Goal: Information Seeking & Learning: Compare options

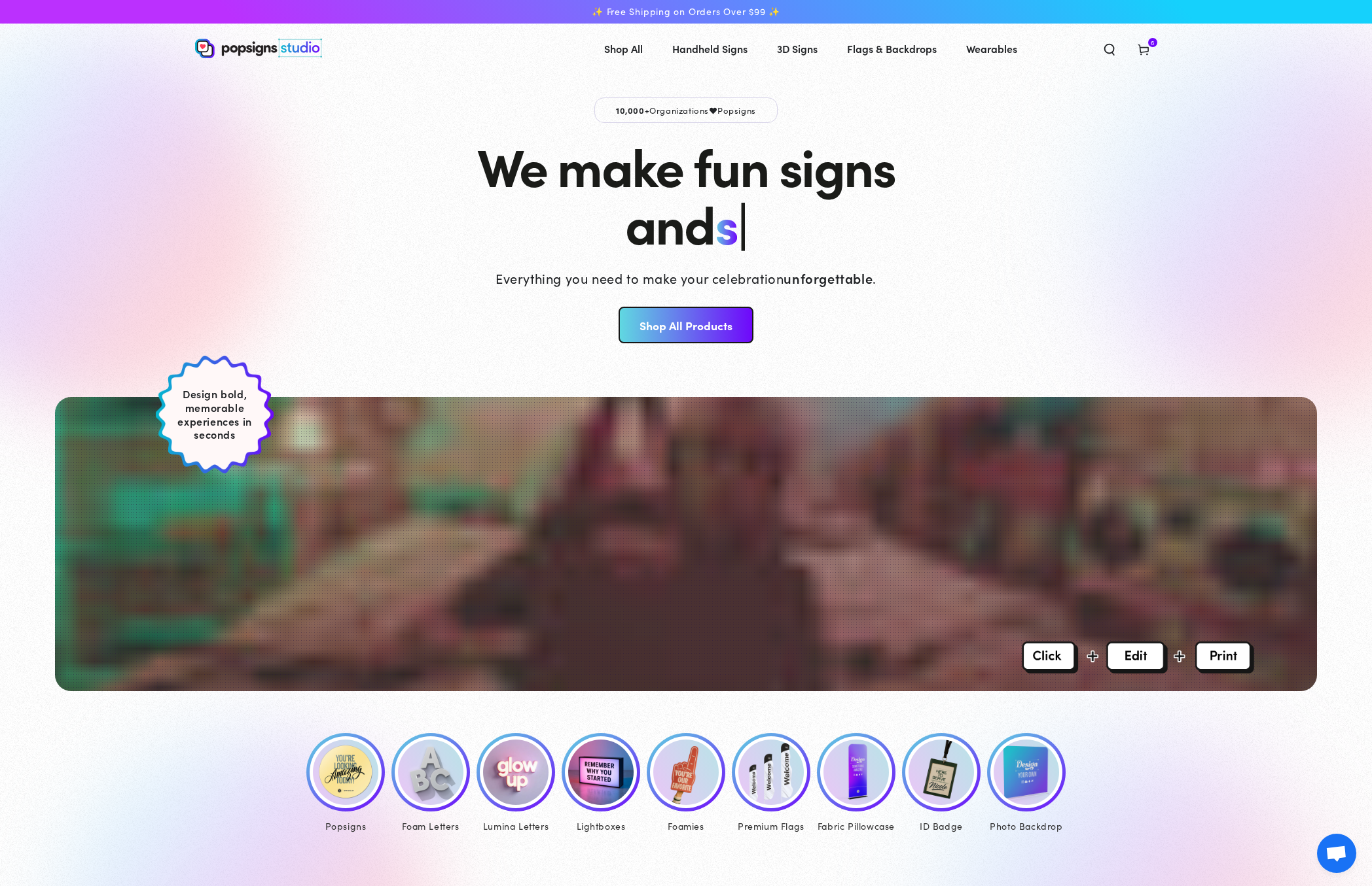
click at [644, 780] on link "Foamies" at bounding box center [686, 784] width 85 height 102
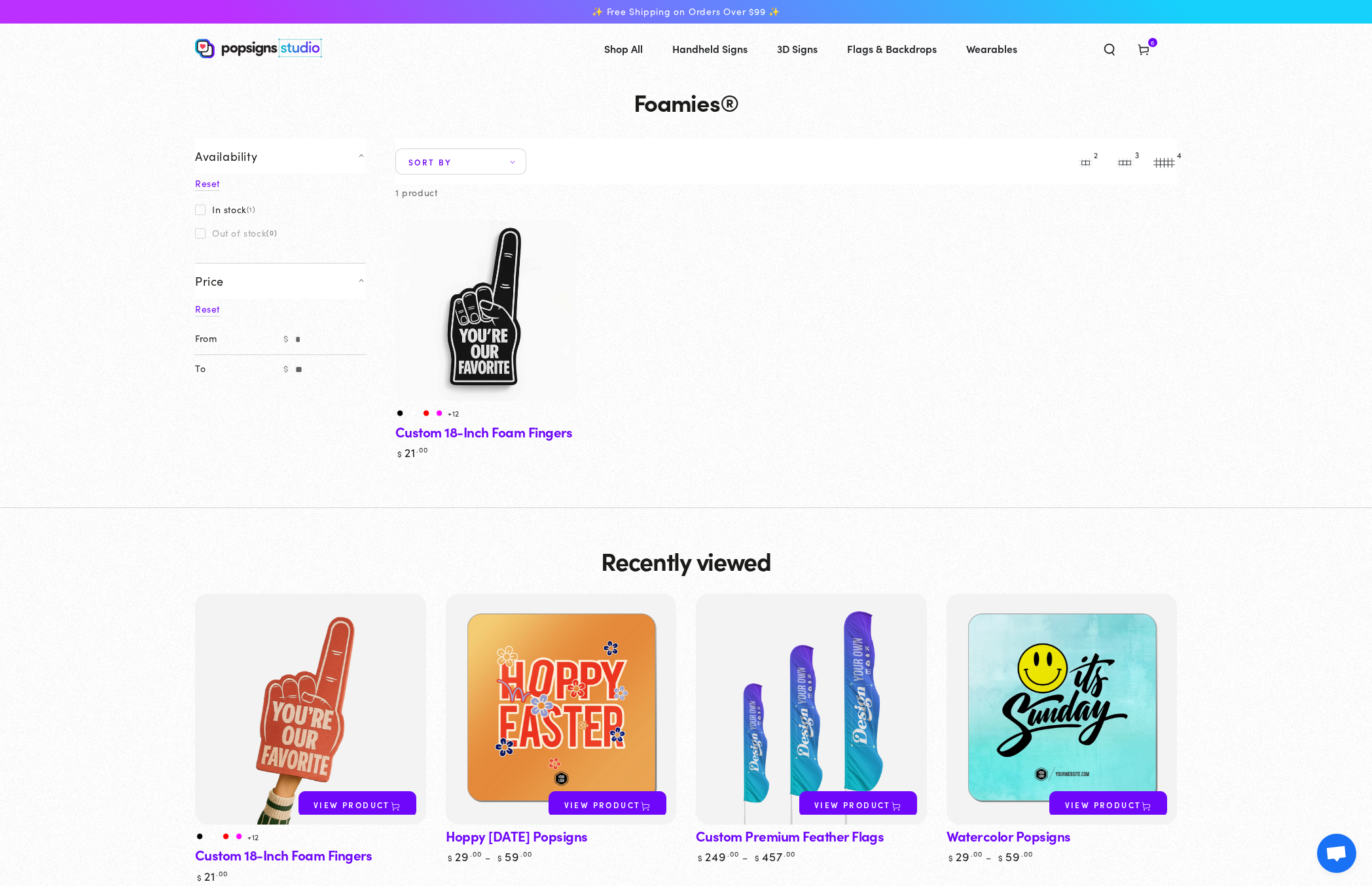
click at [498, 291] on img at bounding box center [485, 310] width 186 height 186
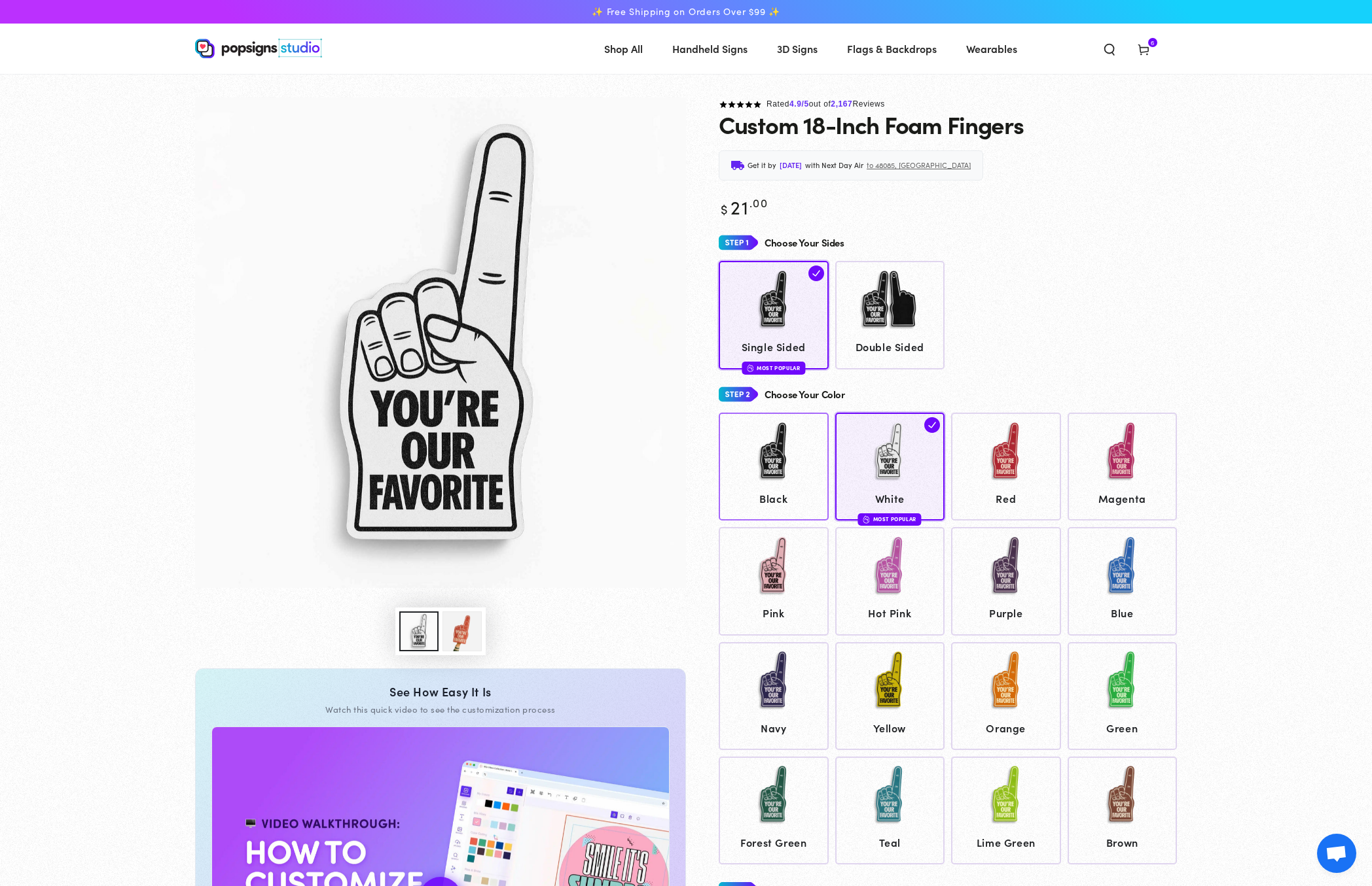
click at [764, 482] on img at bounding box center [773, 451] width 66 height 66
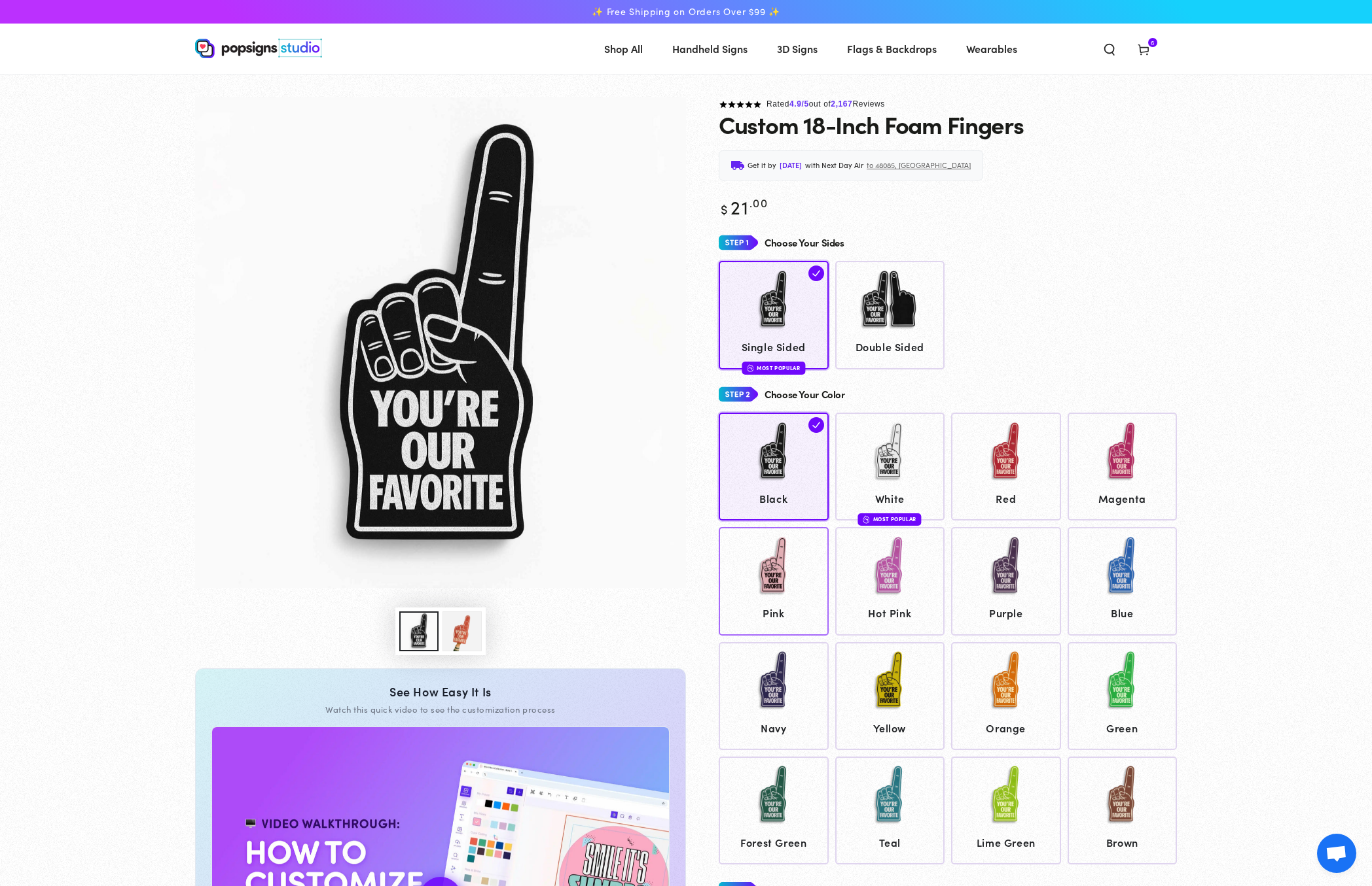
click at [788, 588] on img at bounding box center [773, 566] width 66 height 66
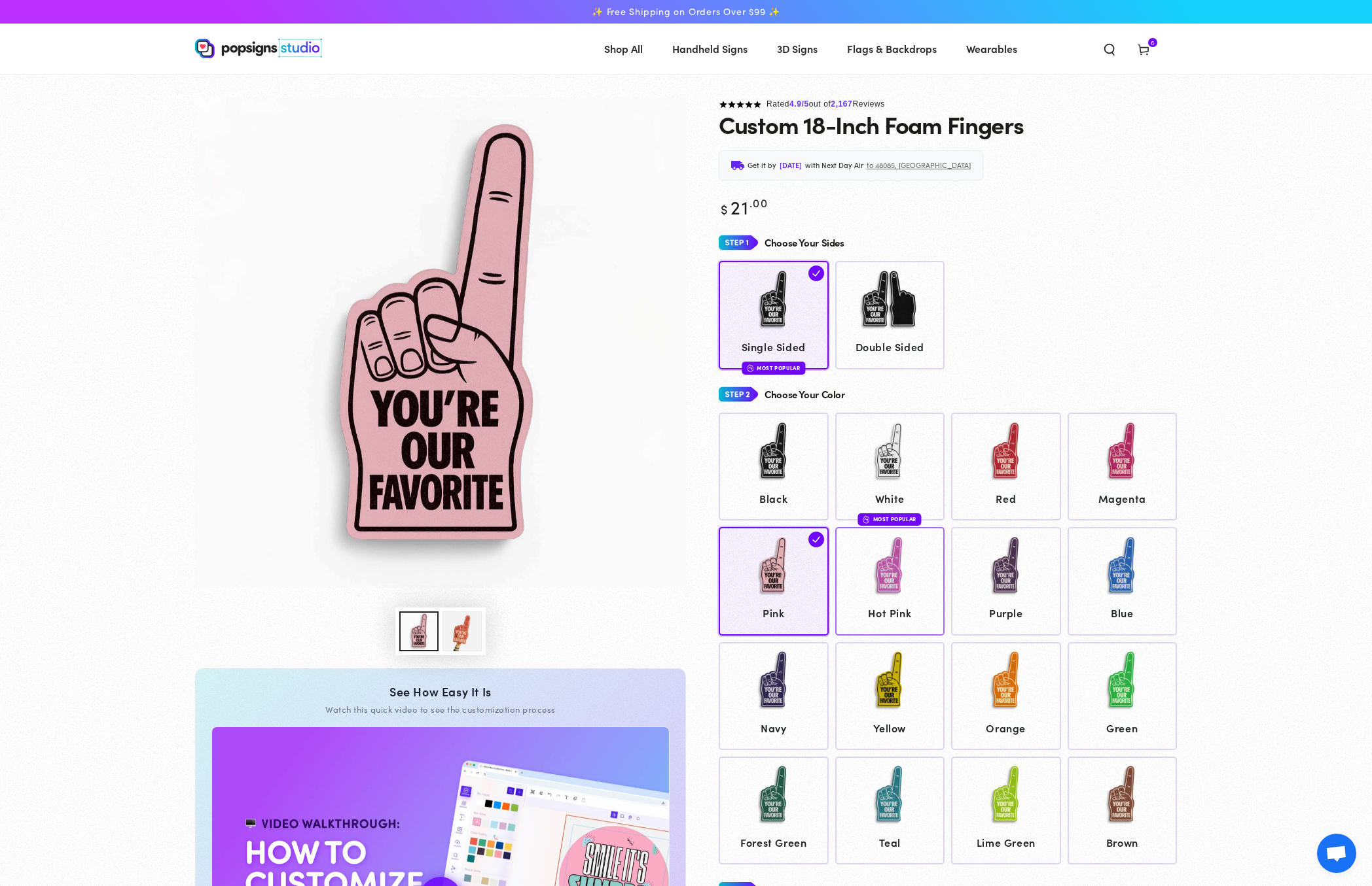
click at [880, 575] on img at bounding box center [889, 566] width 66 height 66
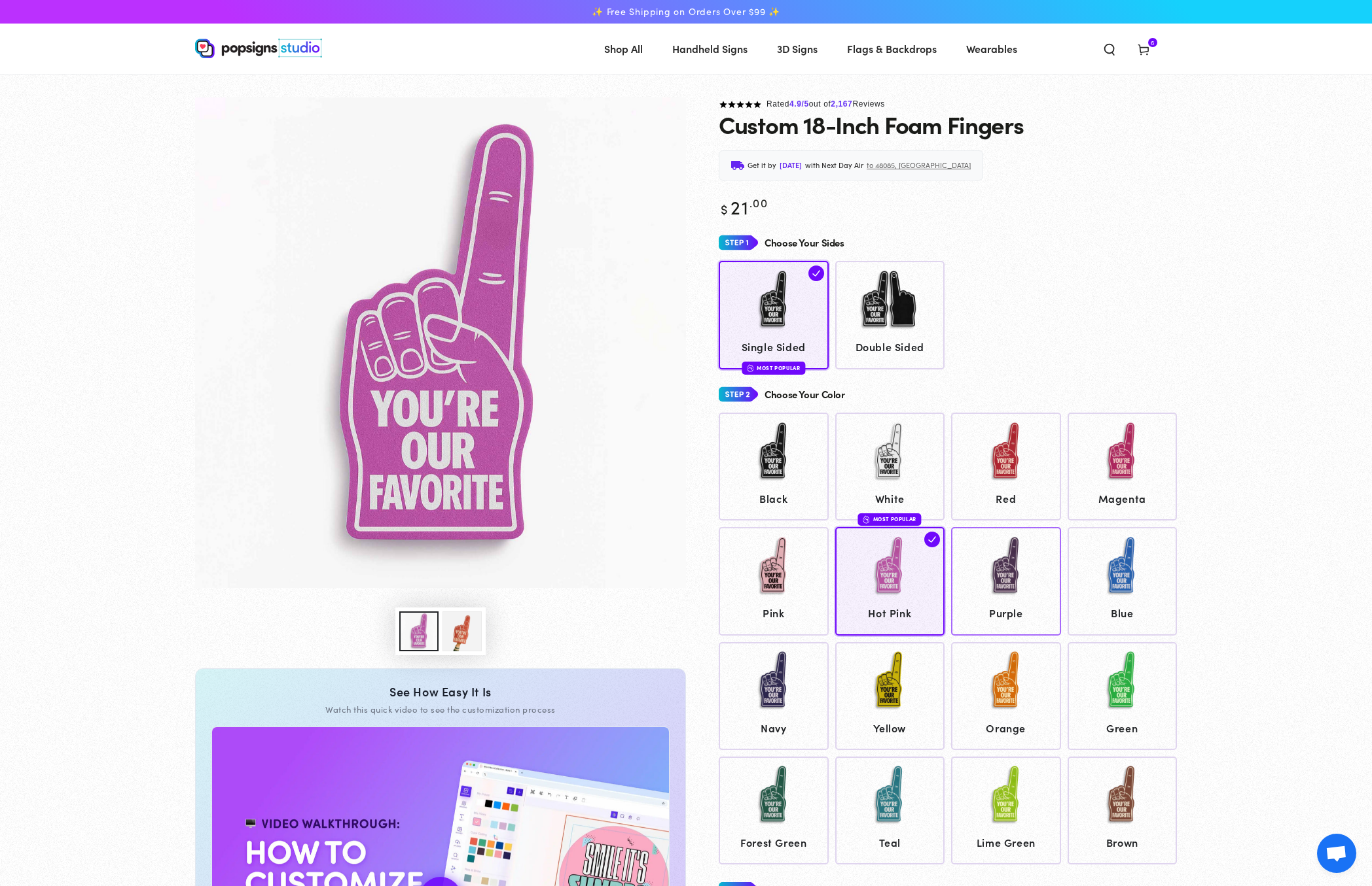
click at [999, 581] on img at bounding box center [1005, 566] width 66 height 66
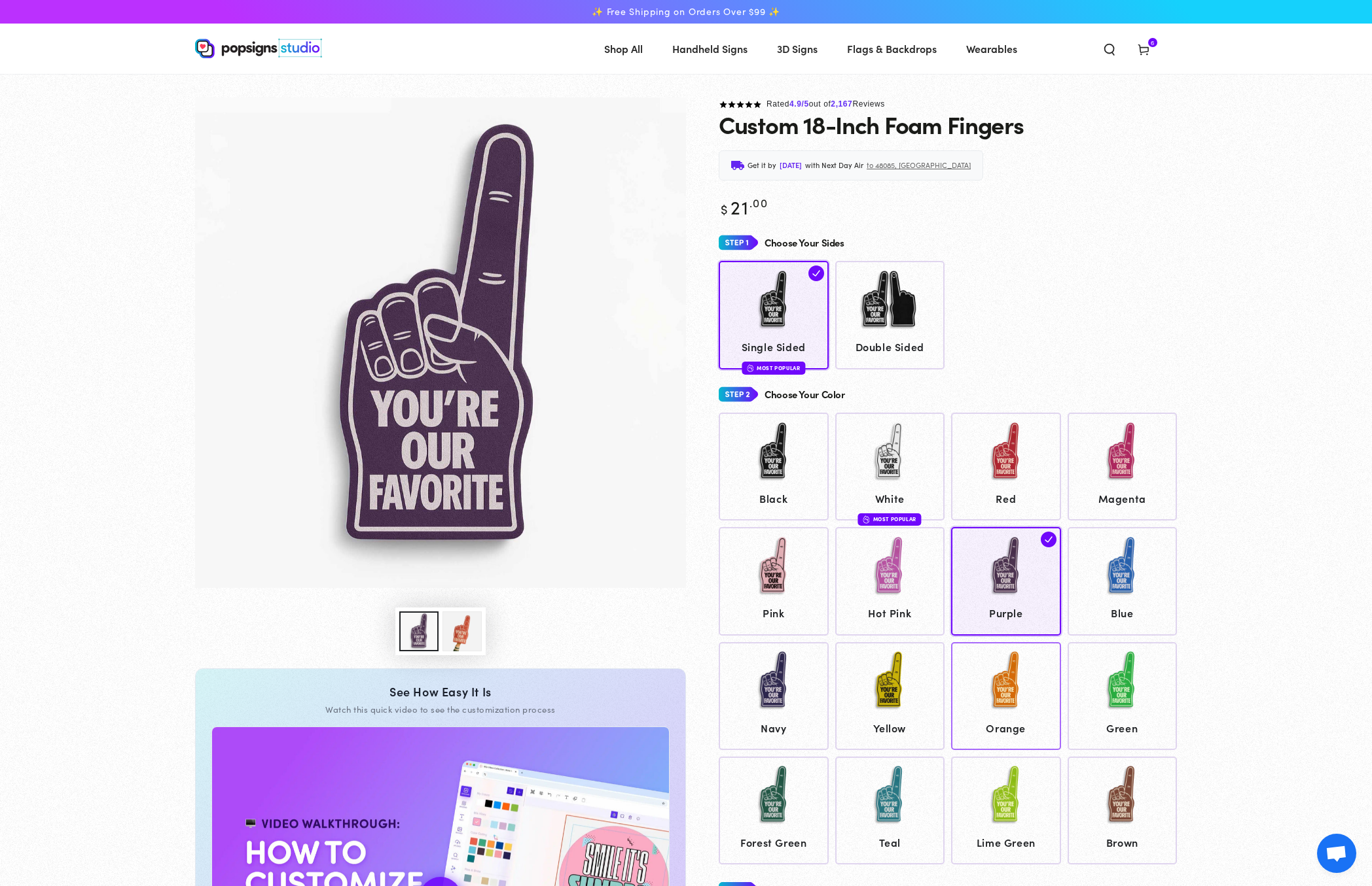
click at [1015, 734] on span "Orange" at bounding box center [1006, 728] width 98 height 19
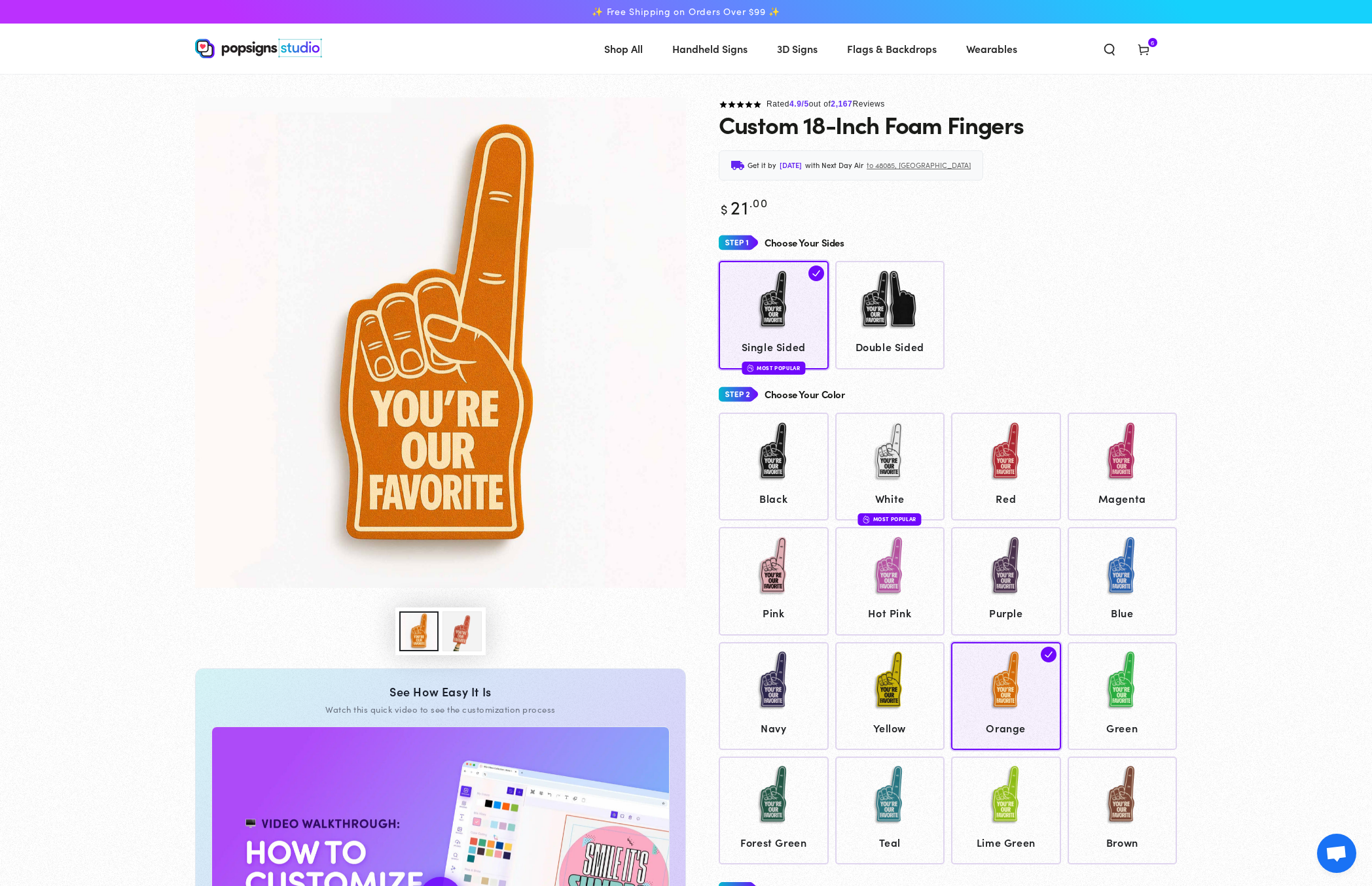
click at [509, 421] on img "Gallery Viewer" at bounding box center [440, 343] width 491 height 491
click at [440, 304] on img "Gallery Viewer" at bounding box center [440, 343] width 491 height 491
click at [467, 418] on img "Gallery Viewer" at bounding box center [440, 343] width 491 height 491
click at [455, 635] on button "Load image 2 in gallery view" at bounding box center [462, 631] width 40 height 40
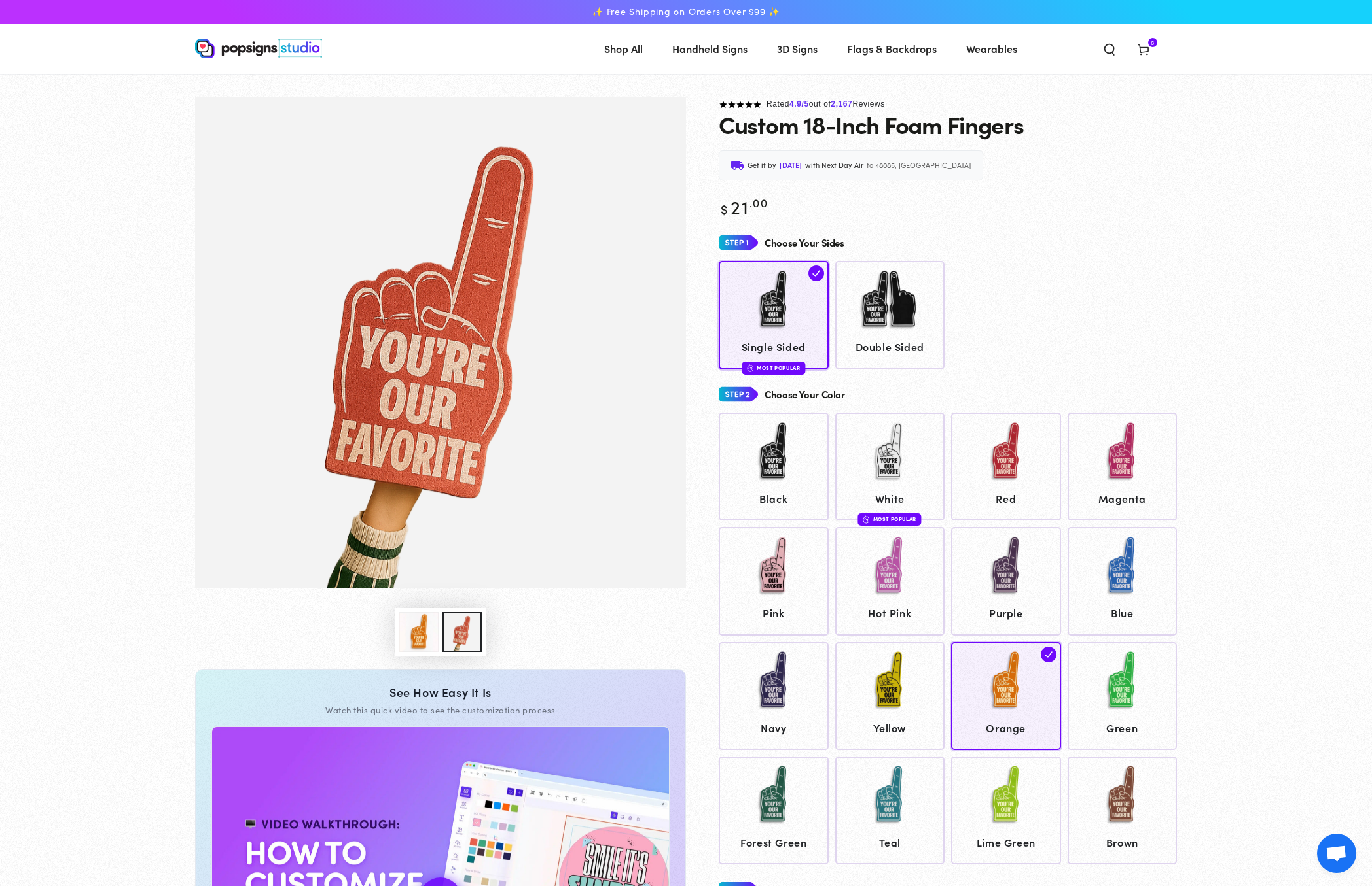
click at [431, 402] on img "Gallery Viewer" at bounding box center [440, 343] width 491 height 491
click at [421, 627] on button "Load image 12 in gallery view" at bounding box center [418, 631] width 40 height 40
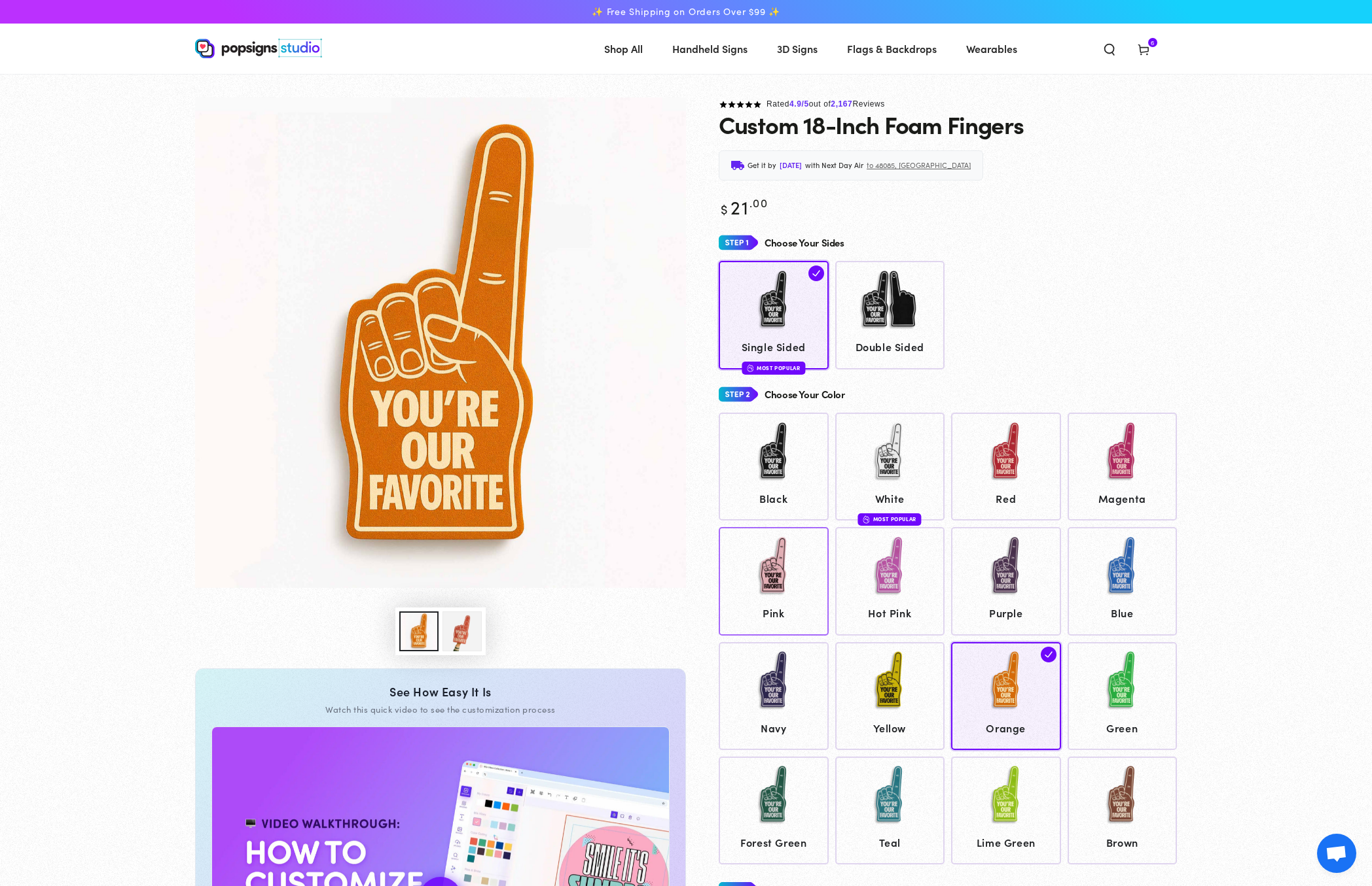
click at [770, 576] on img at bounding box center [773, 566] width 66 height 66
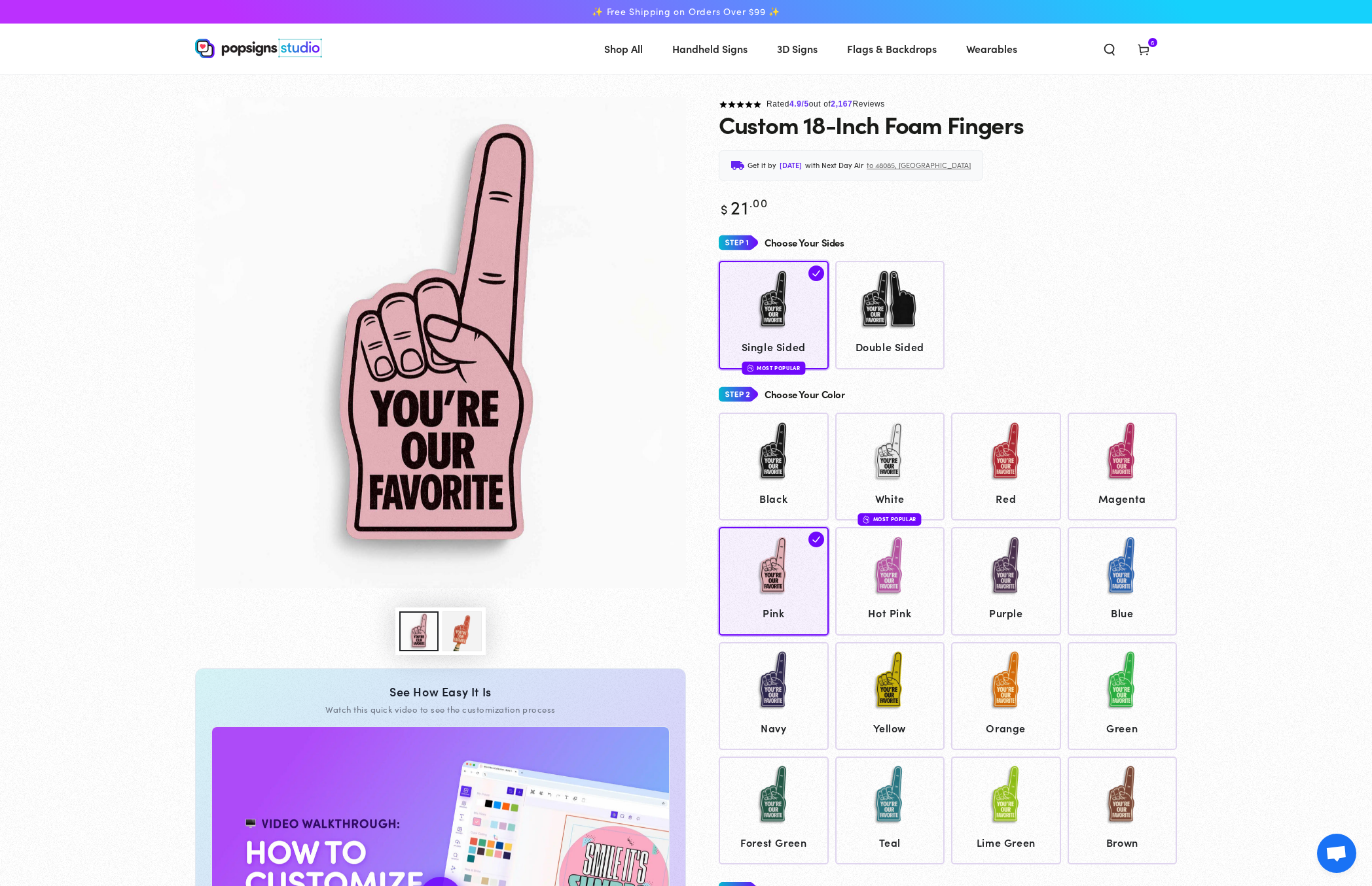
click at [467, 636] on button "Load image 2 in gallery view" at bounding box center [462, 631] width 40 height 40
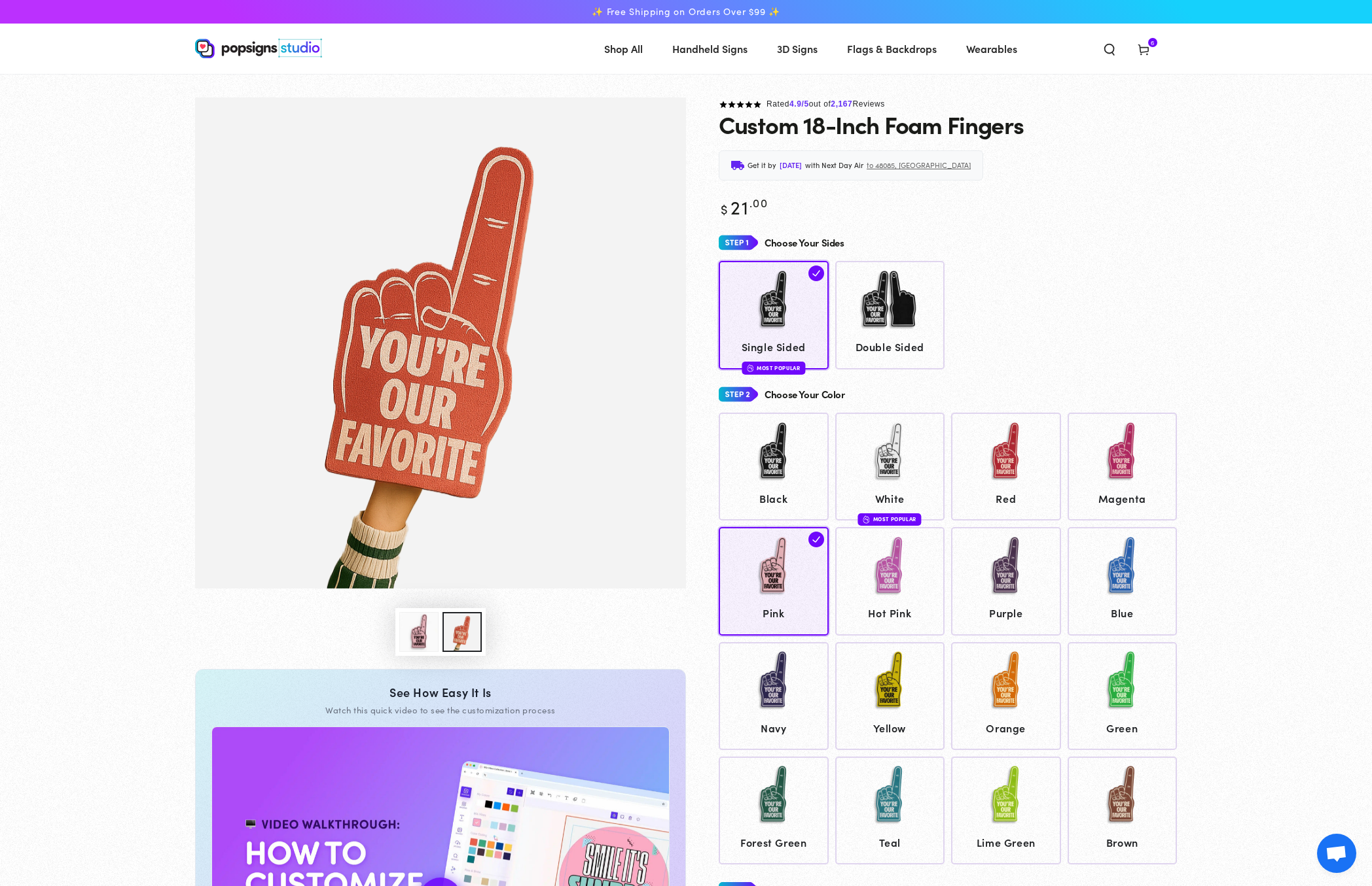
click at [415, 629] on button "Load image 6 in gallery view" at bounding box center [418, 631] width 40 height 40
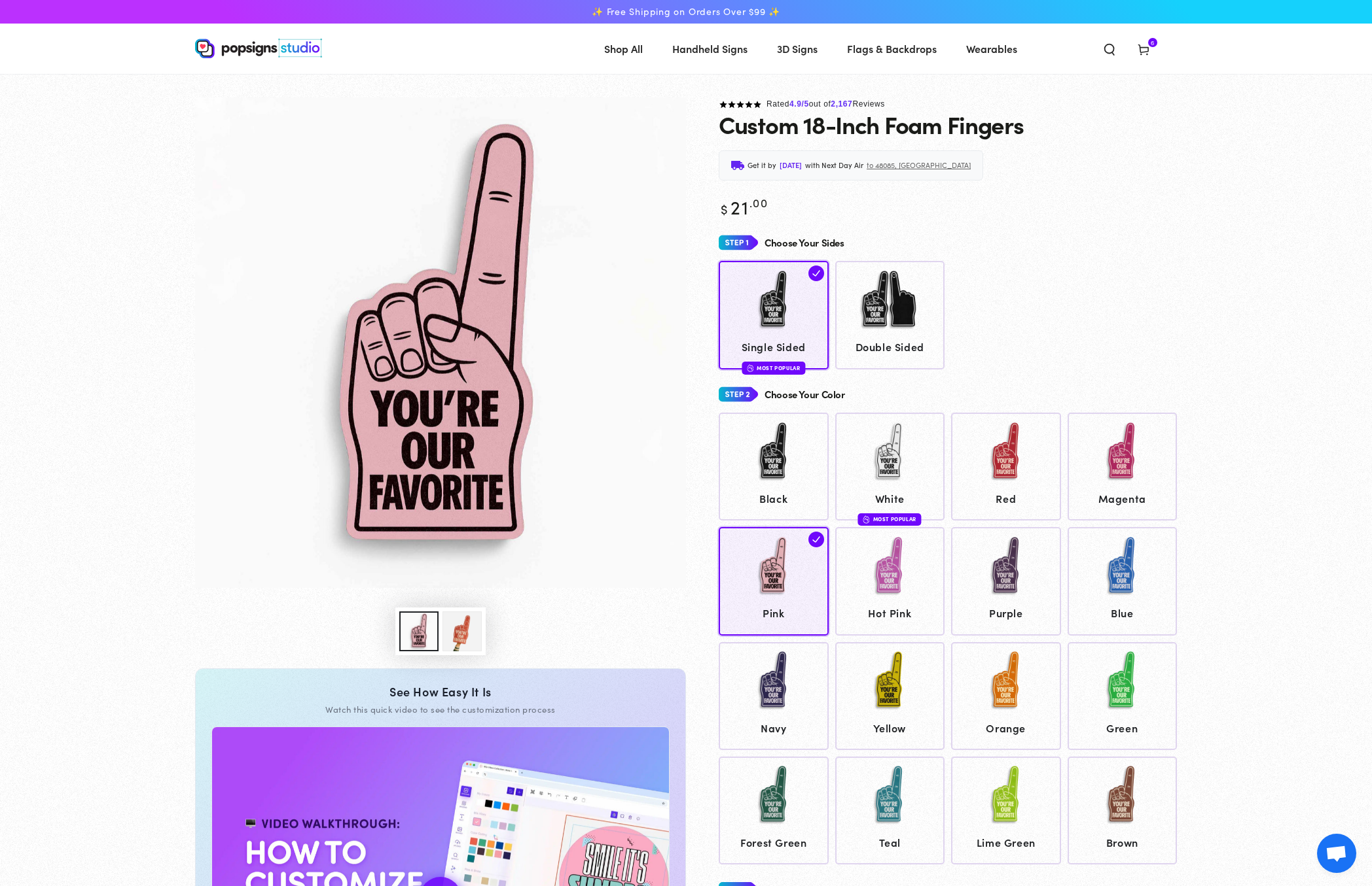
click at [460, 638] on button "Load image 2 in gallery view" at bounding box center [462, 631] width 40 height 40
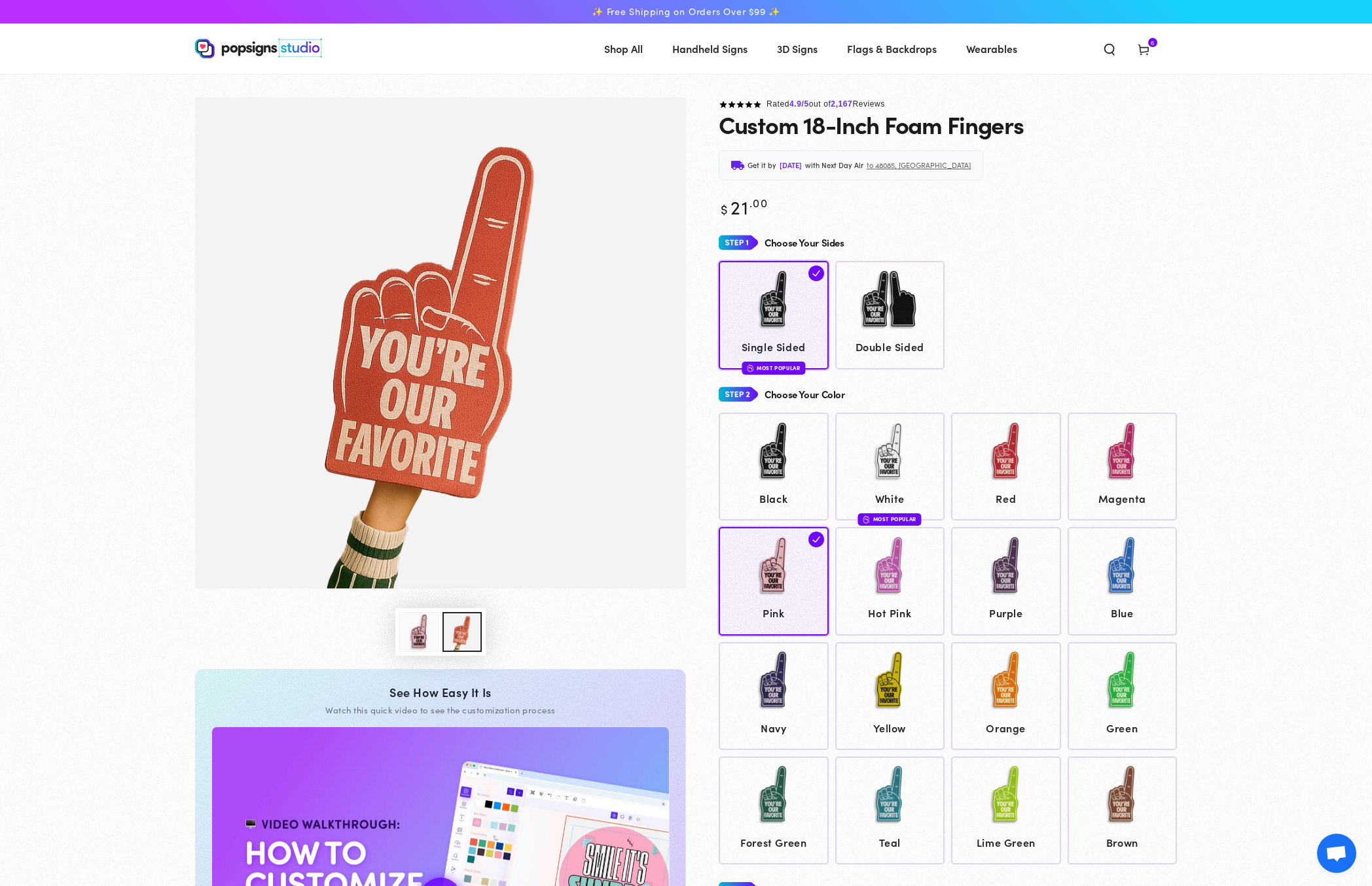
click at [415, 637] on button "Load image 6 in gallery view" at bounding box center [418, 631] width 40 height 40
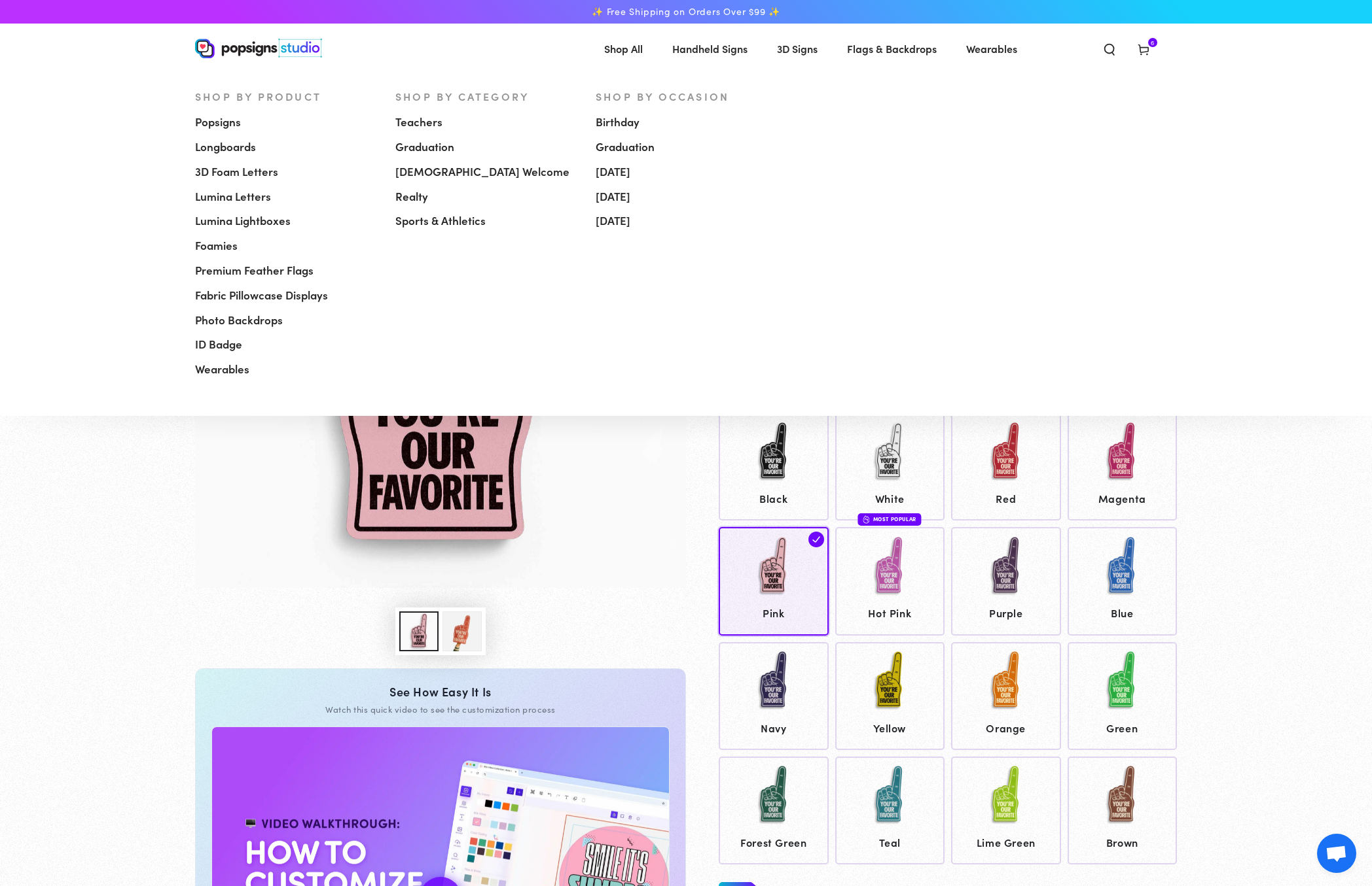
click at [625, 49] on span "Shop All" at bounding box center [623, 49] width 39 height 19
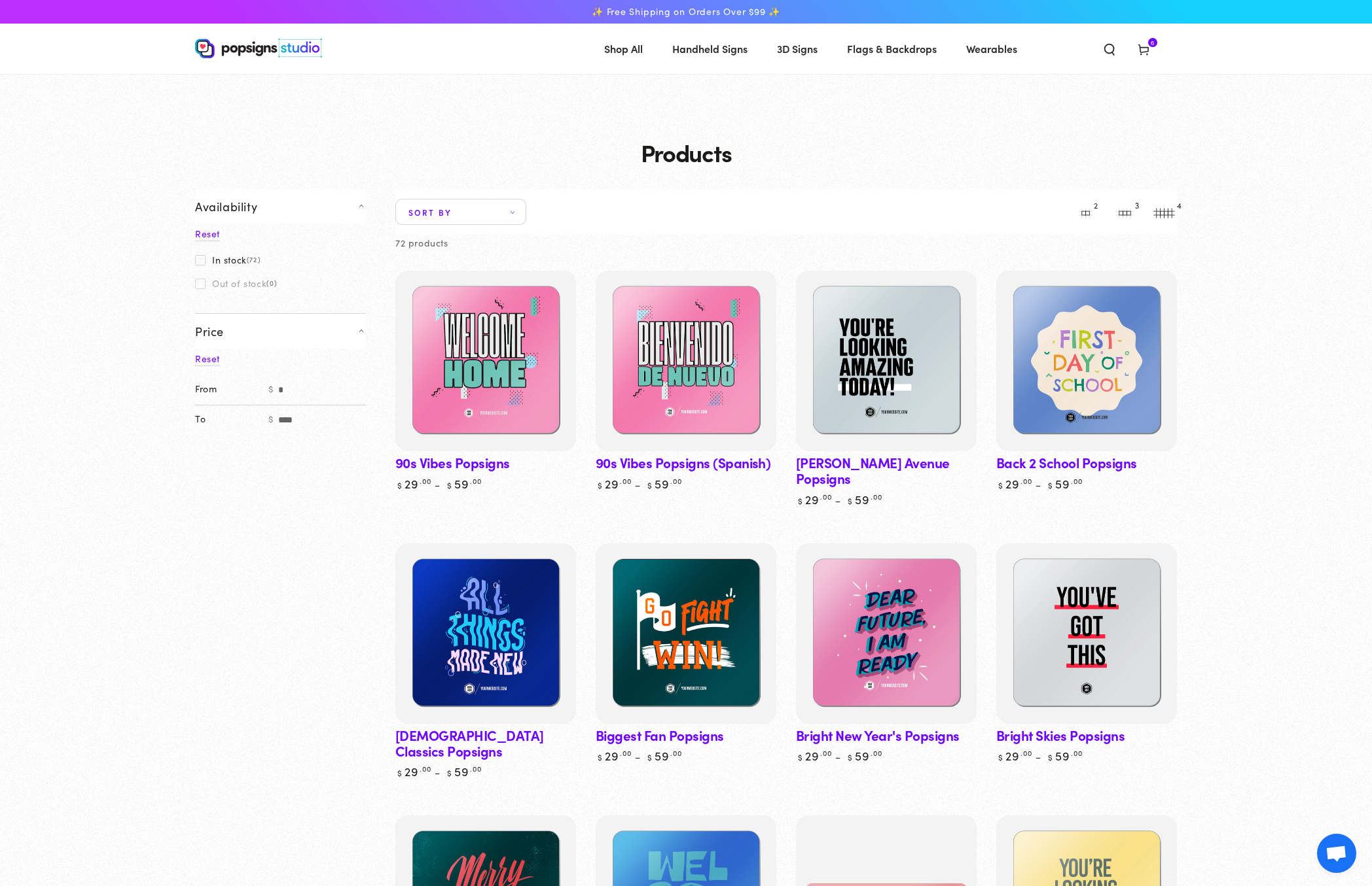
click at [233, 54] on img at bounding box center [259, 48] width 127 height 19
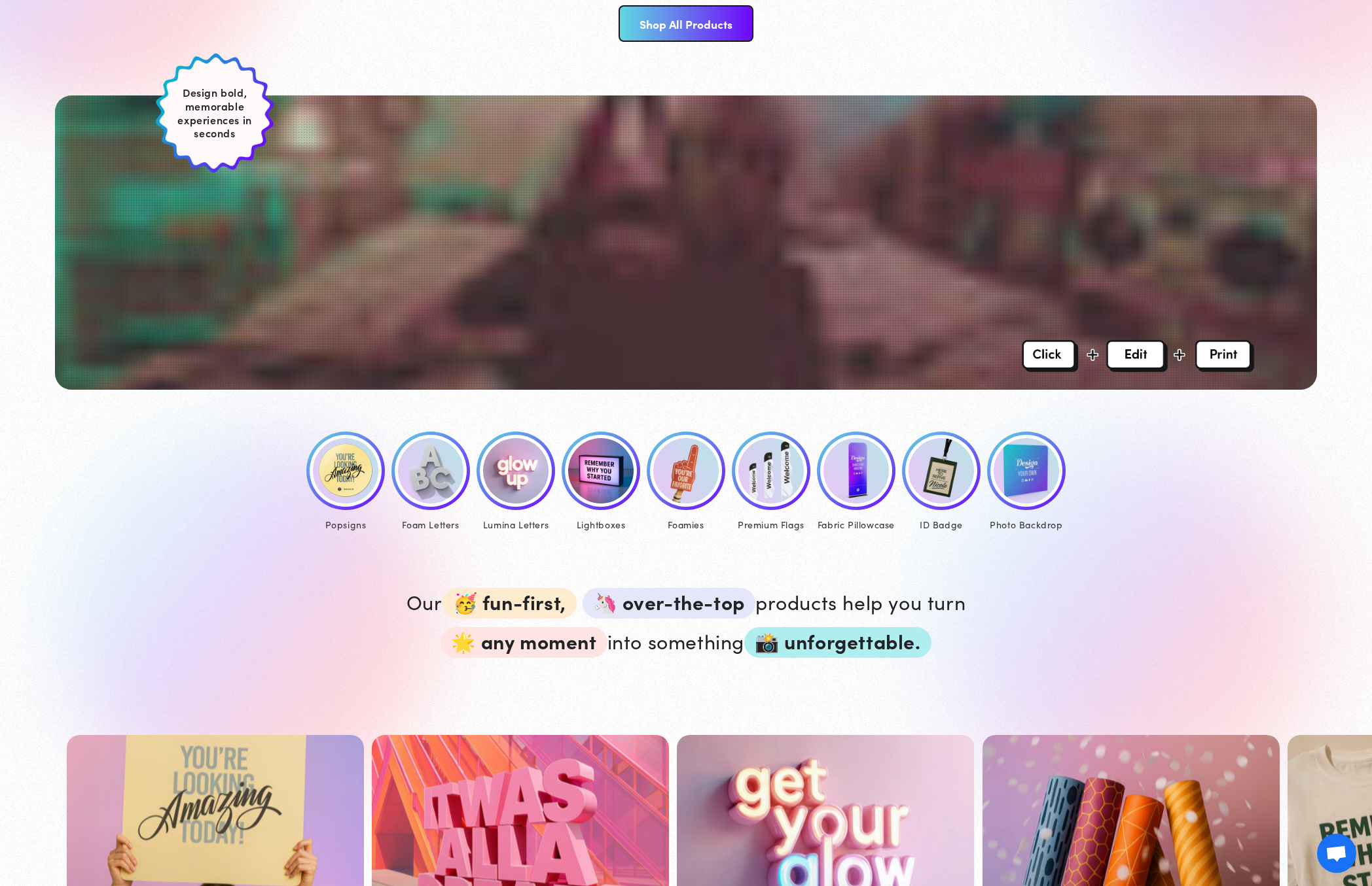
scroll to position [347, 0]
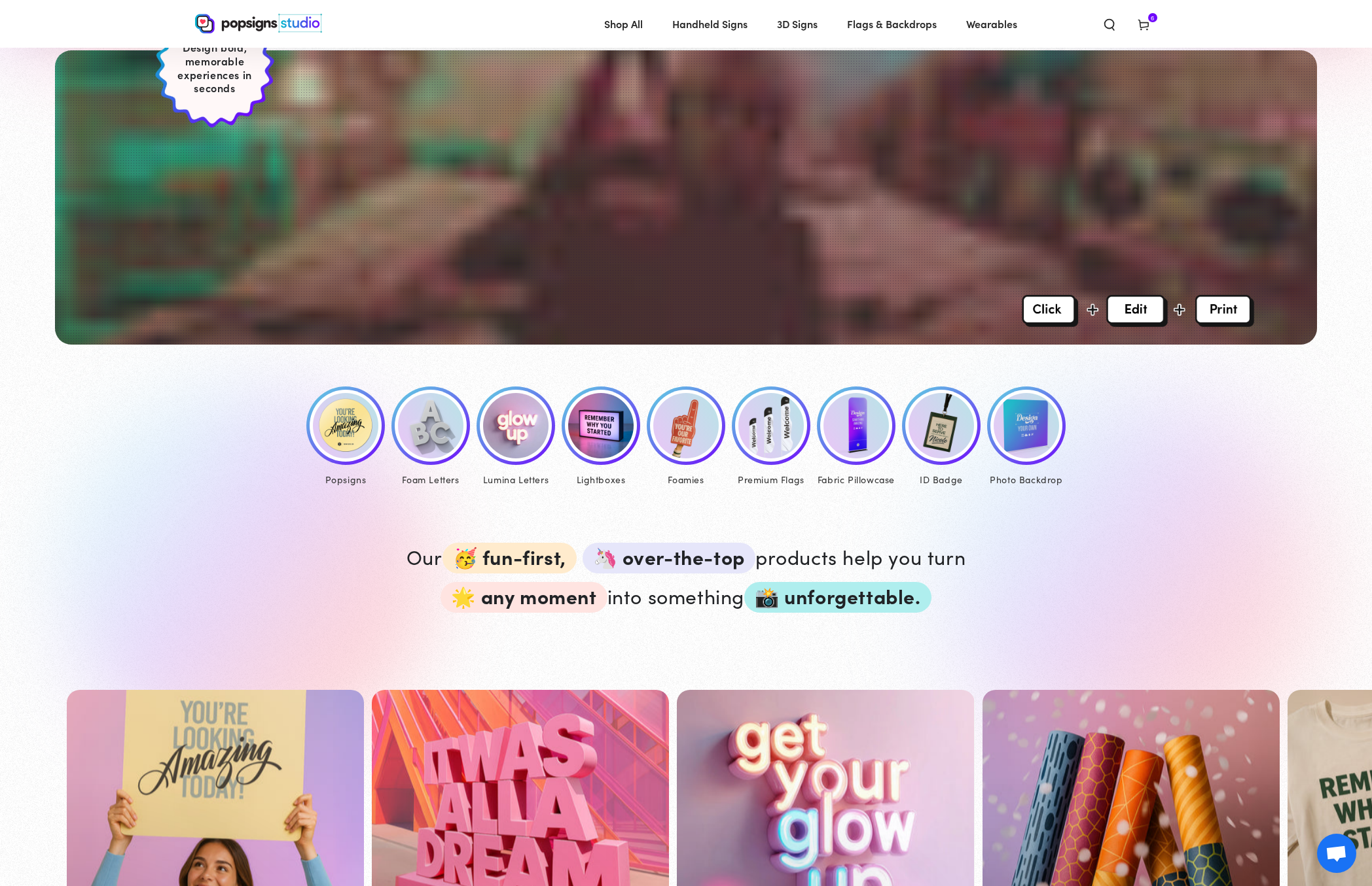
click at [865, 440] on img at bounding box center [856, 425] width 66 height 66
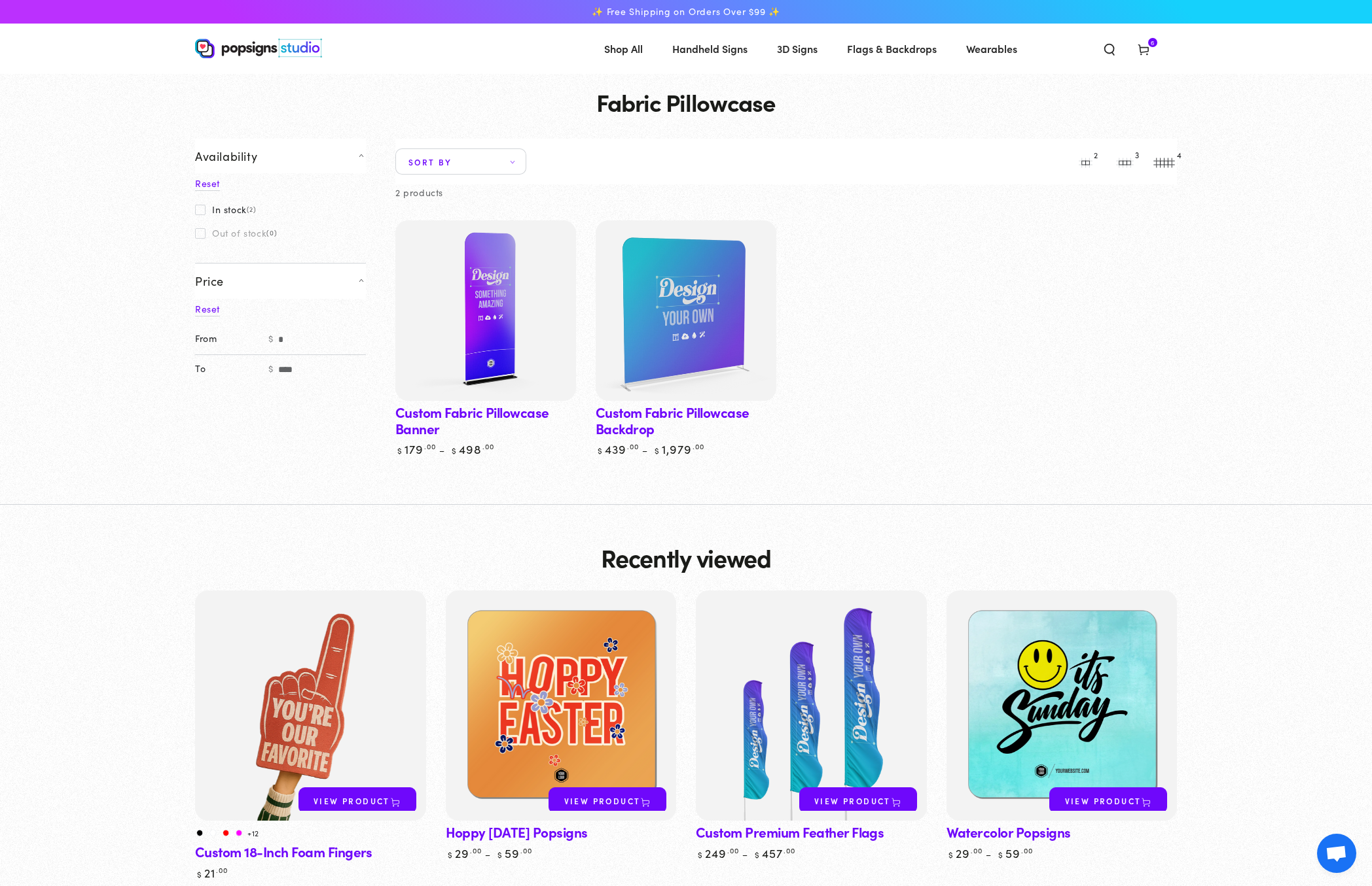
click at [243, 49] on img at bounding box center [259, 48] width 127 height 19
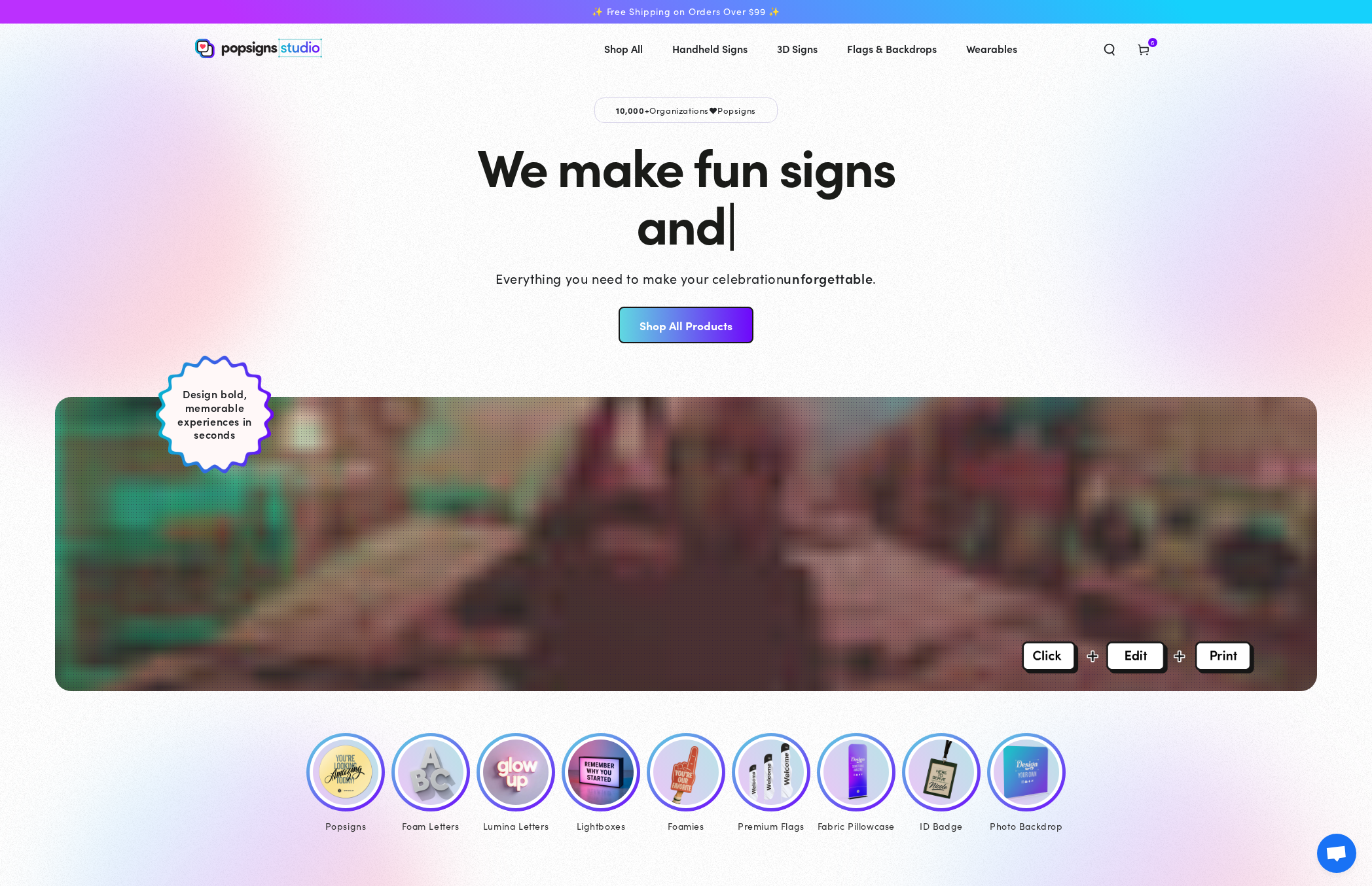
click at [705, 329] on link "Shop All Products" at bounding box center [685, 325] width 134 height 37
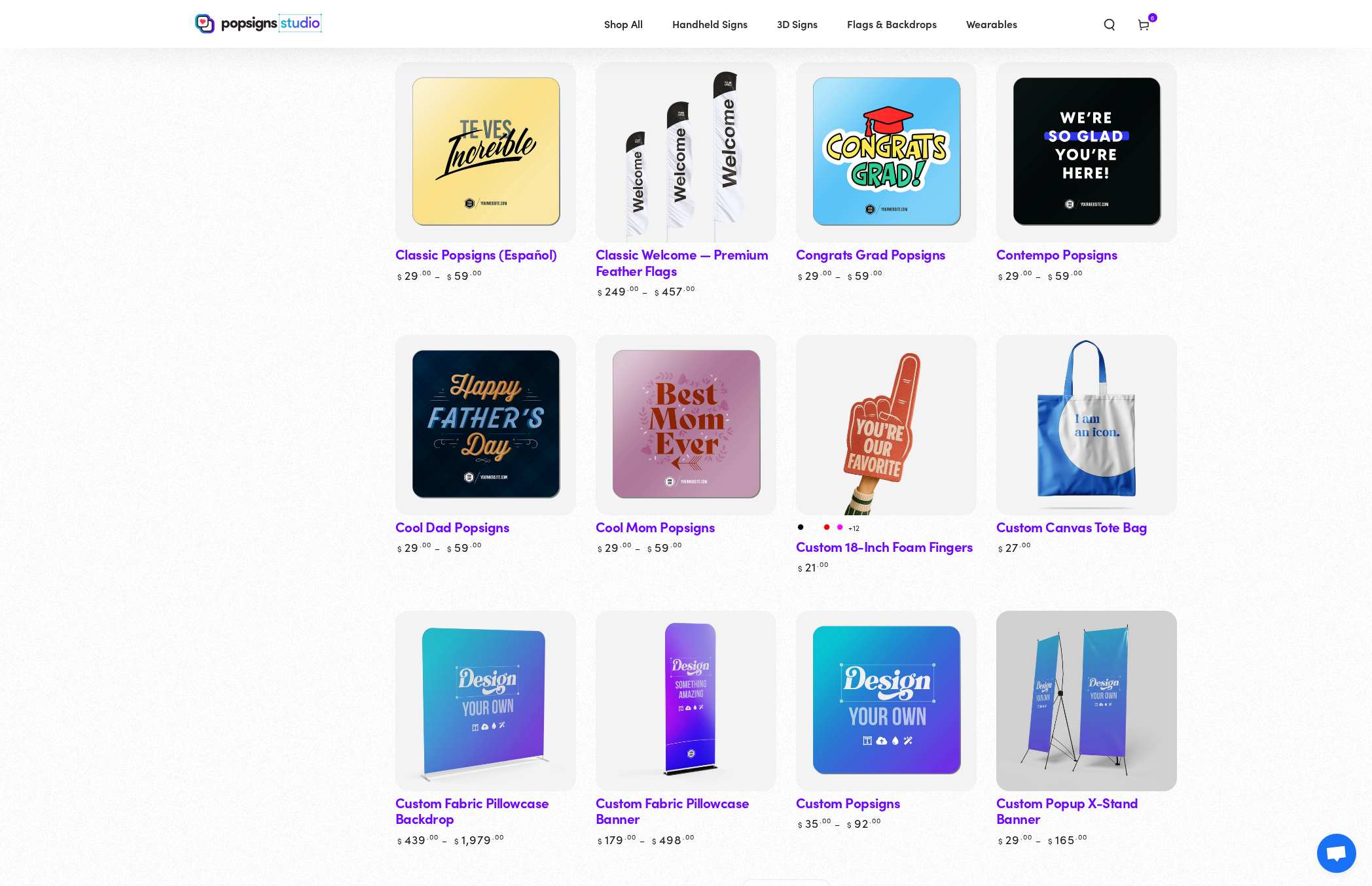
scroll to position [1186, 0]
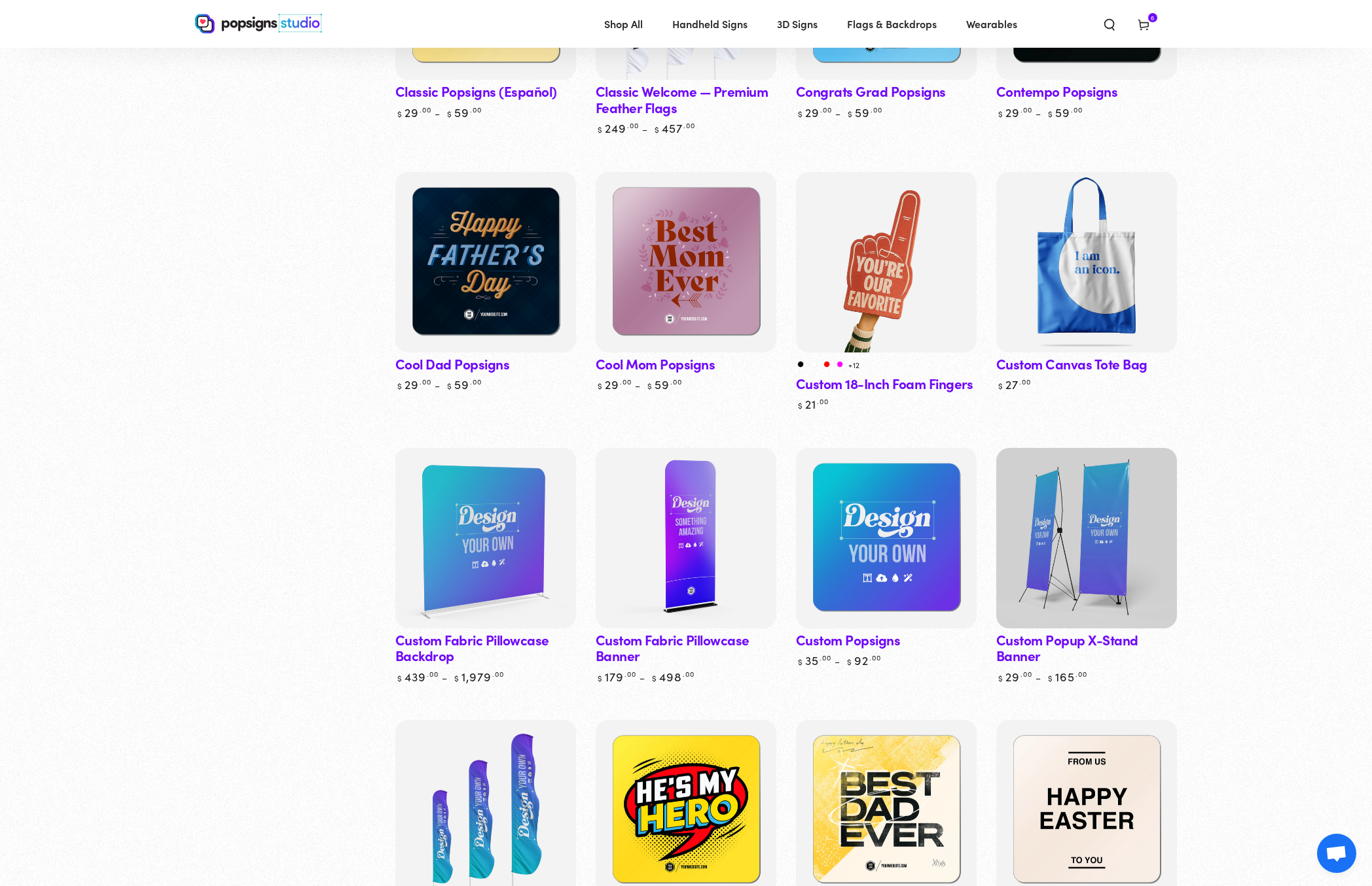
click at [1072, 543] on img at bounding box center [1086, 538] width 186 height 186
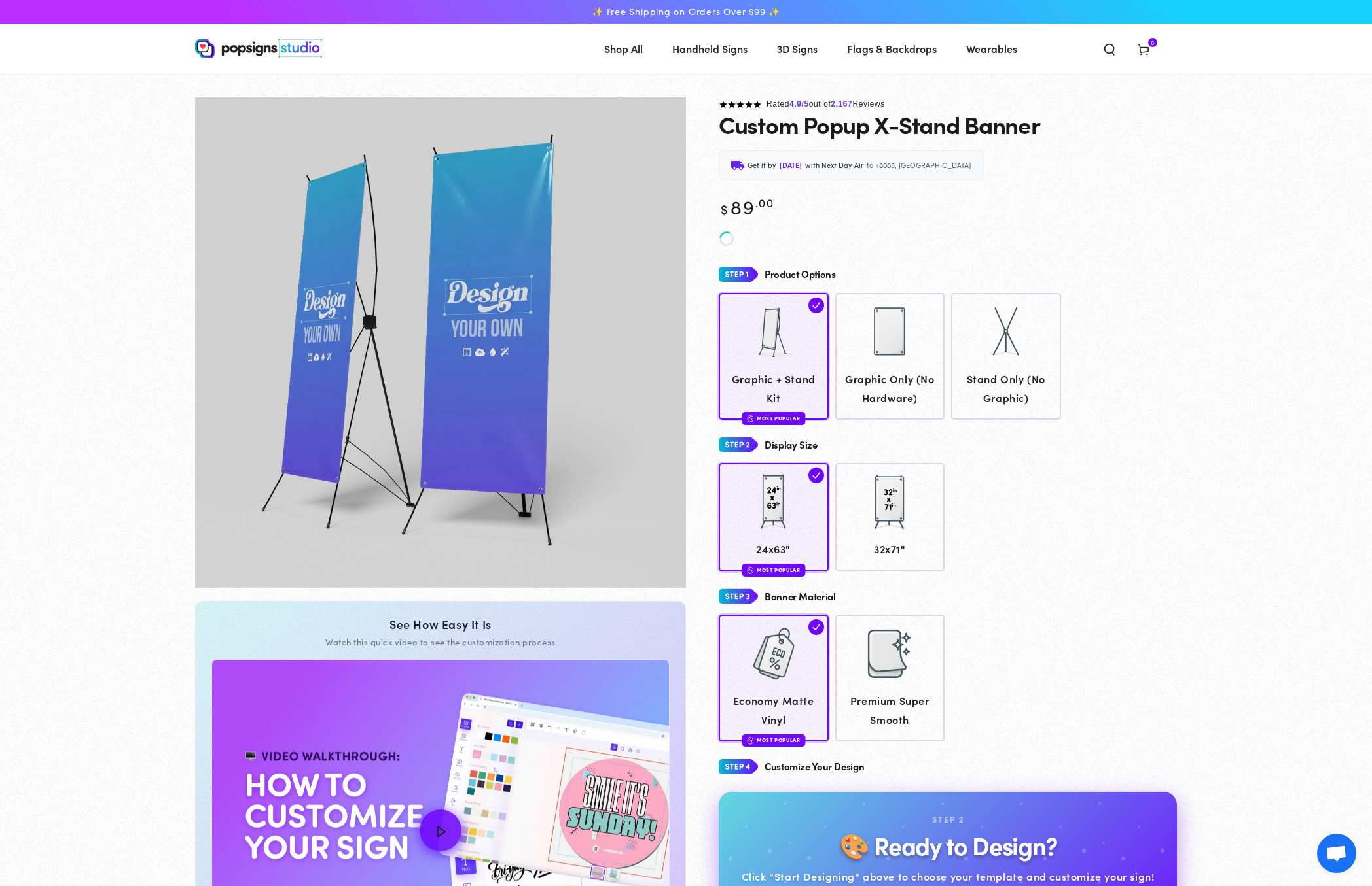
scroll to position [21, 0]
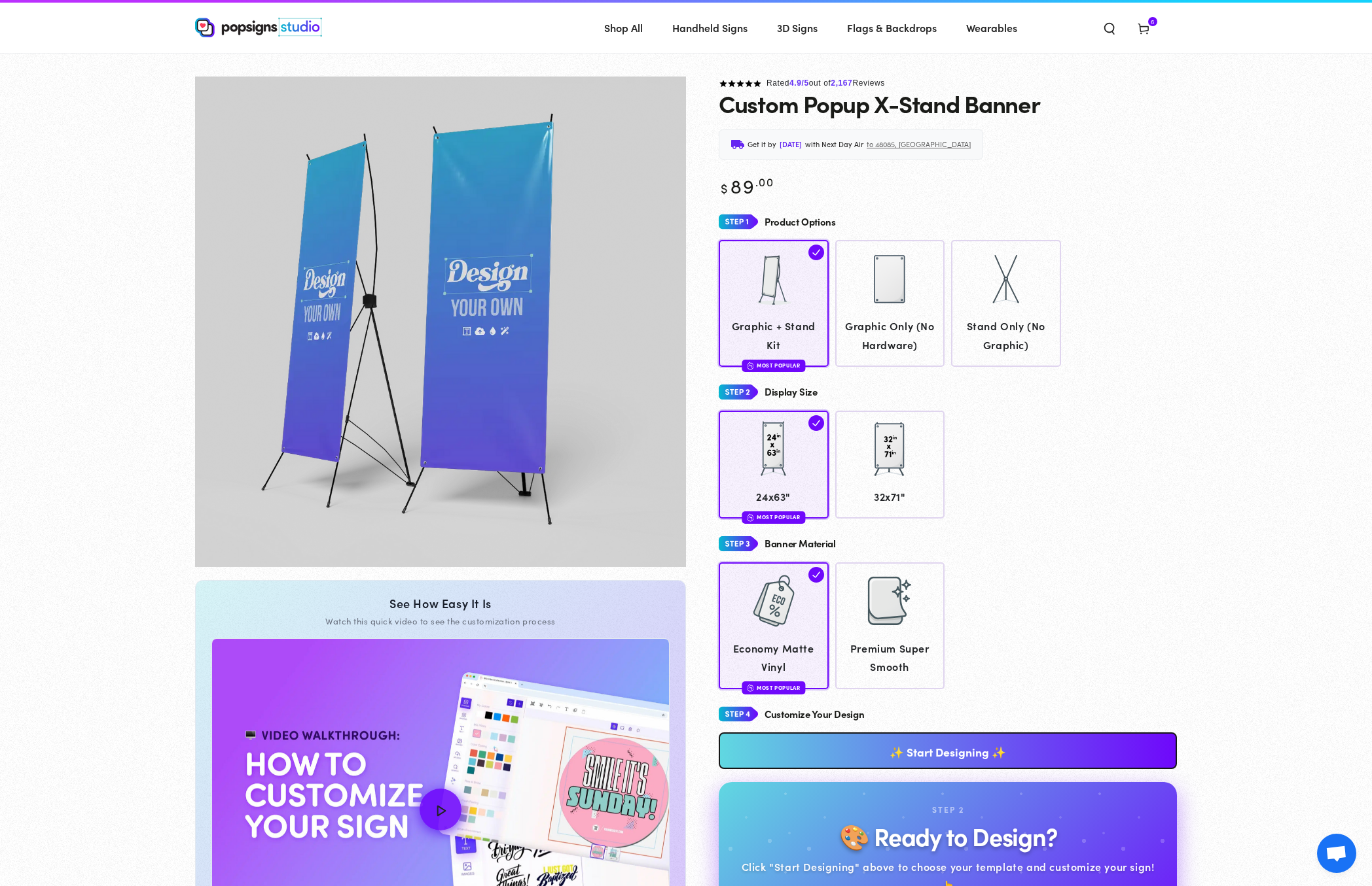
click at [750, 107] on h1 "Custom Popup X-Stand Banner" at bounding box center [879, 103] width 321 height 26
copy div "Custom Popup X-Stand Banner"
click at [903, 485] on link "32x71"" at bounding box center [889, 464] width 110 height 108
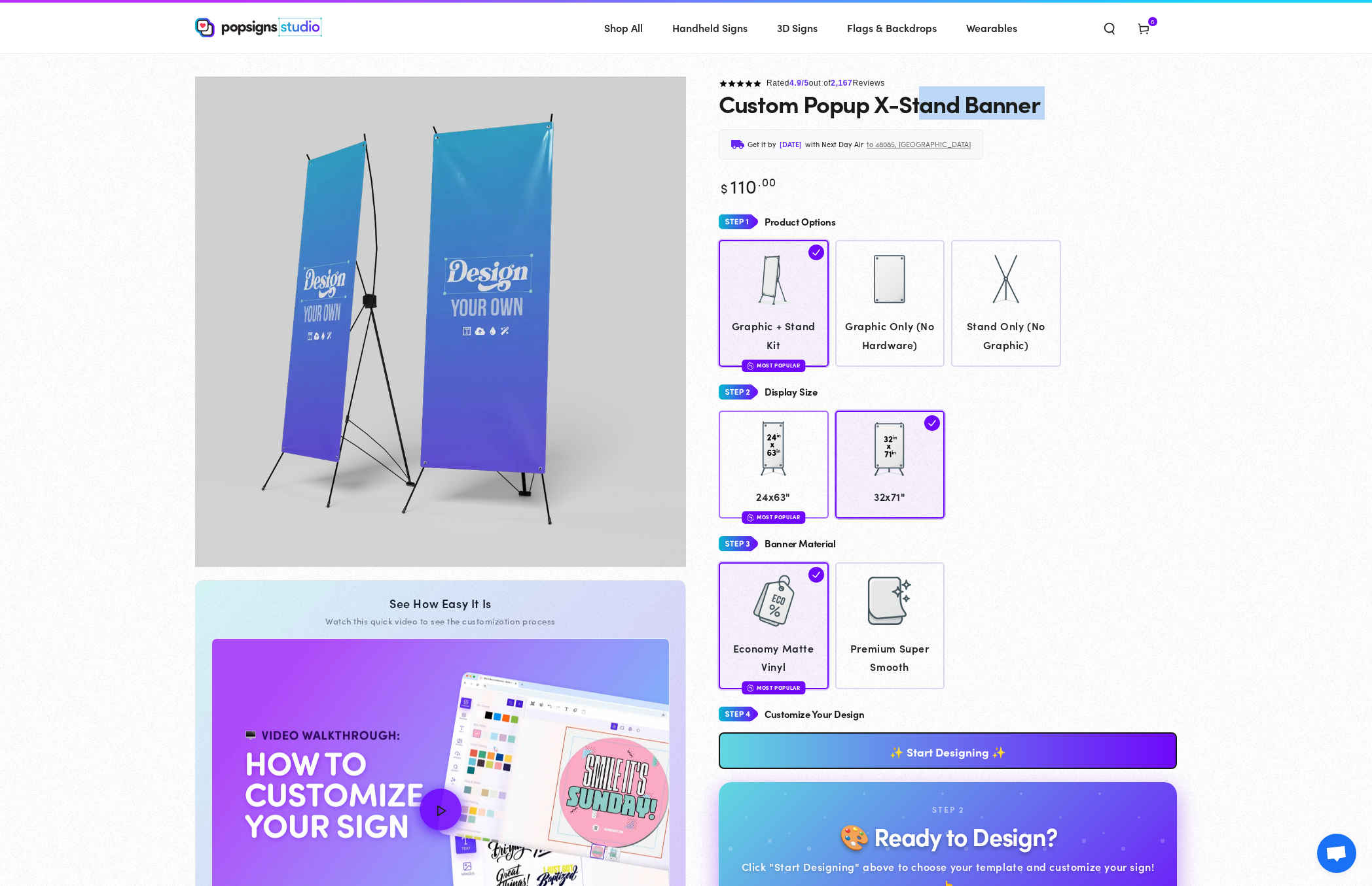
click at [797, 479] on div at bounding box center [774, 451] width 98 height 66
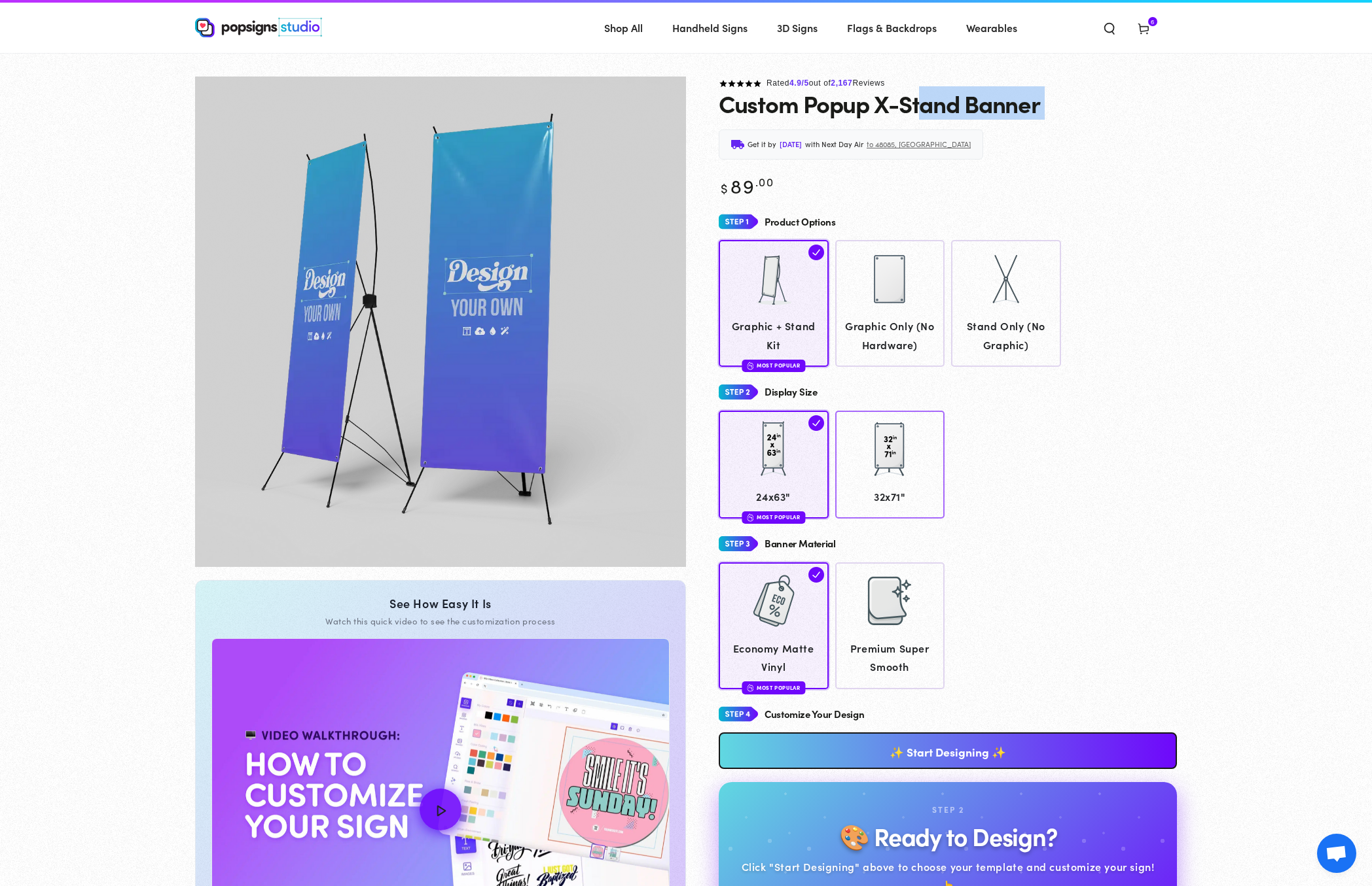
click at [889, 476] on div at bounding box center [889, 449] width 66 height 66
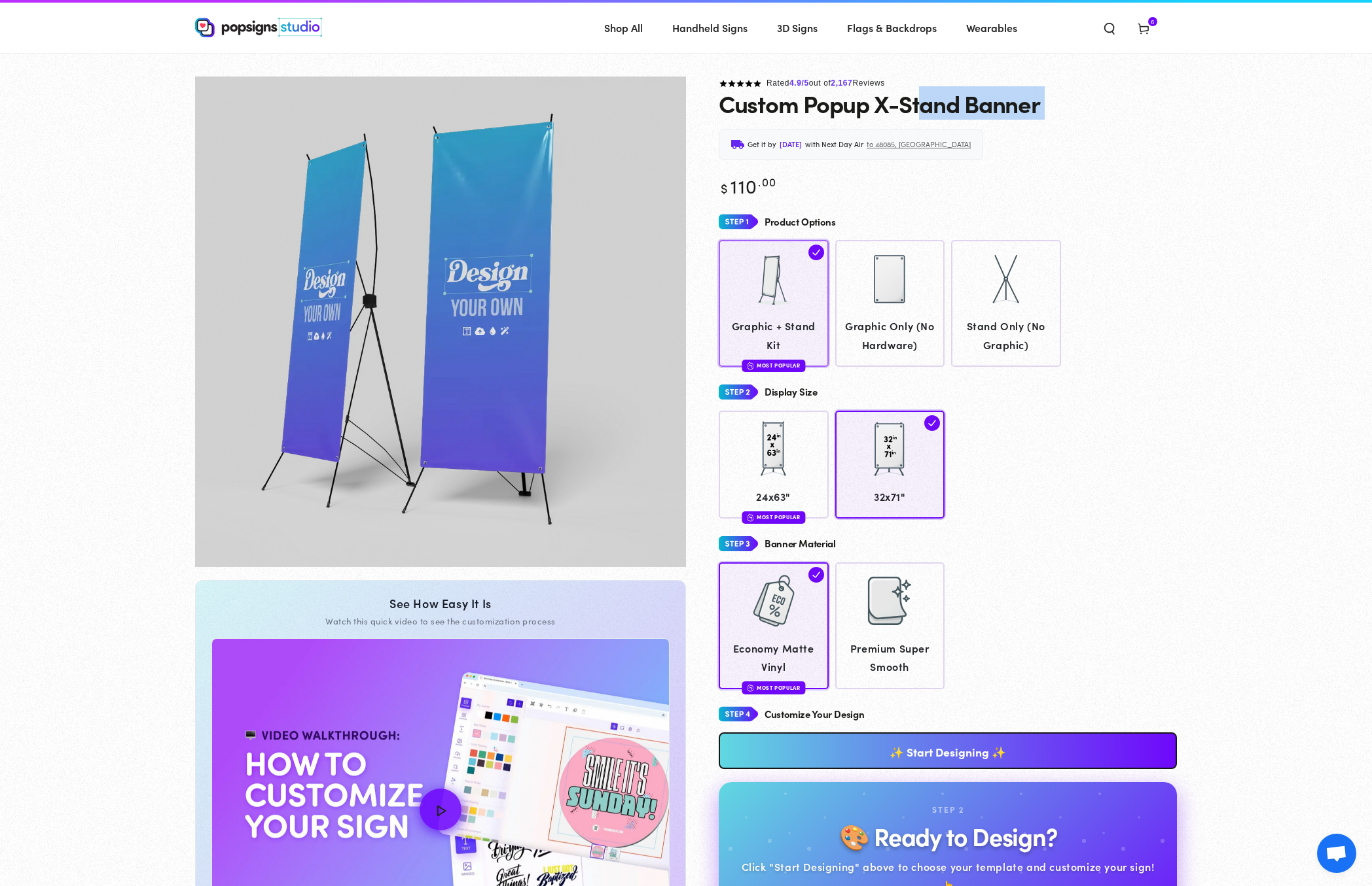
click at [894, 284] on img at bounding box center [889, 279] width 66 height 66
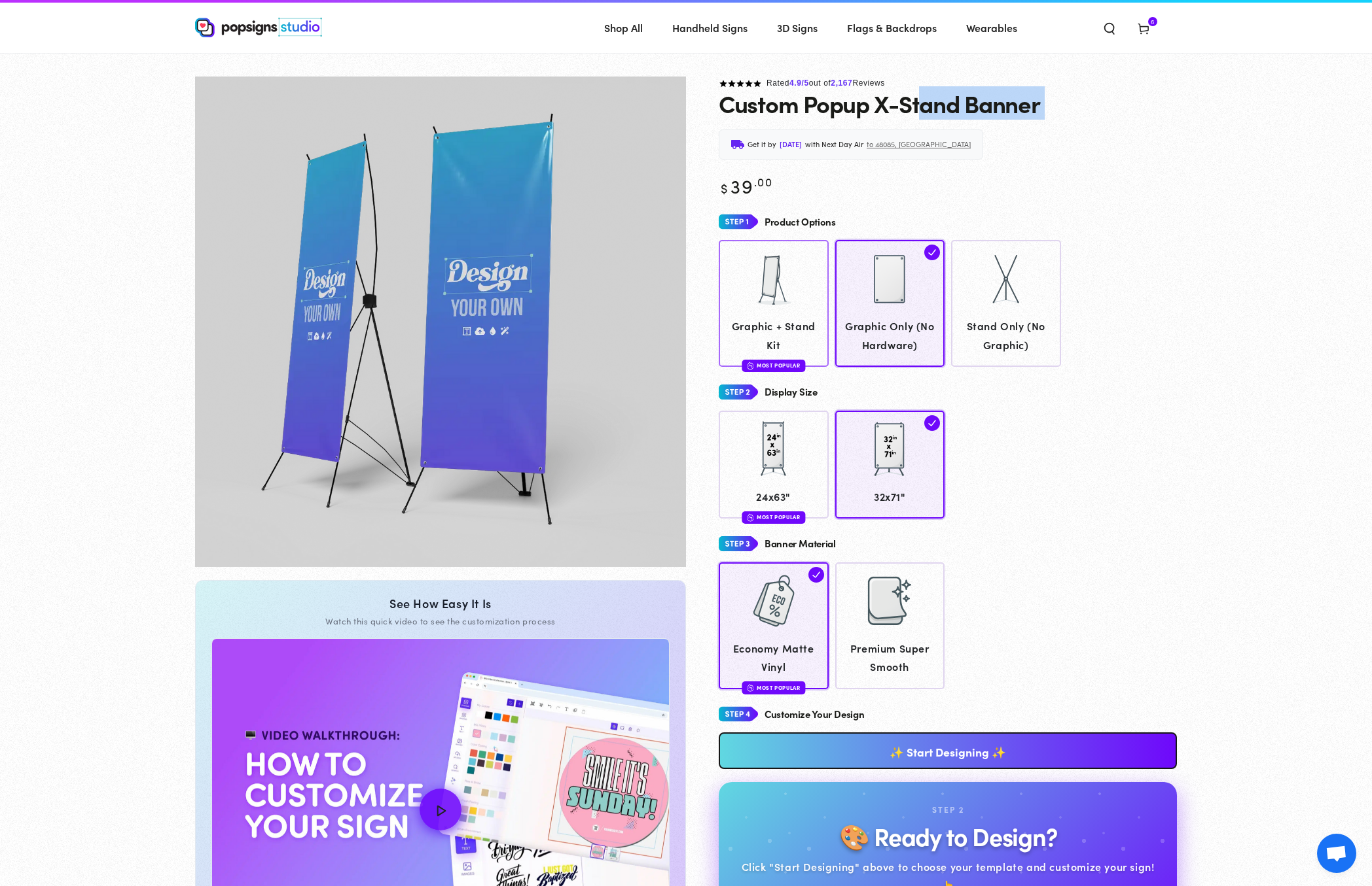
drag, startPoint x: 804, startPoint y: 302, endPoint x: 811, endPoint y: 364, distance: 62.4
click at [804, 302] on div at bounding box center [773, 279] width 66 height 66
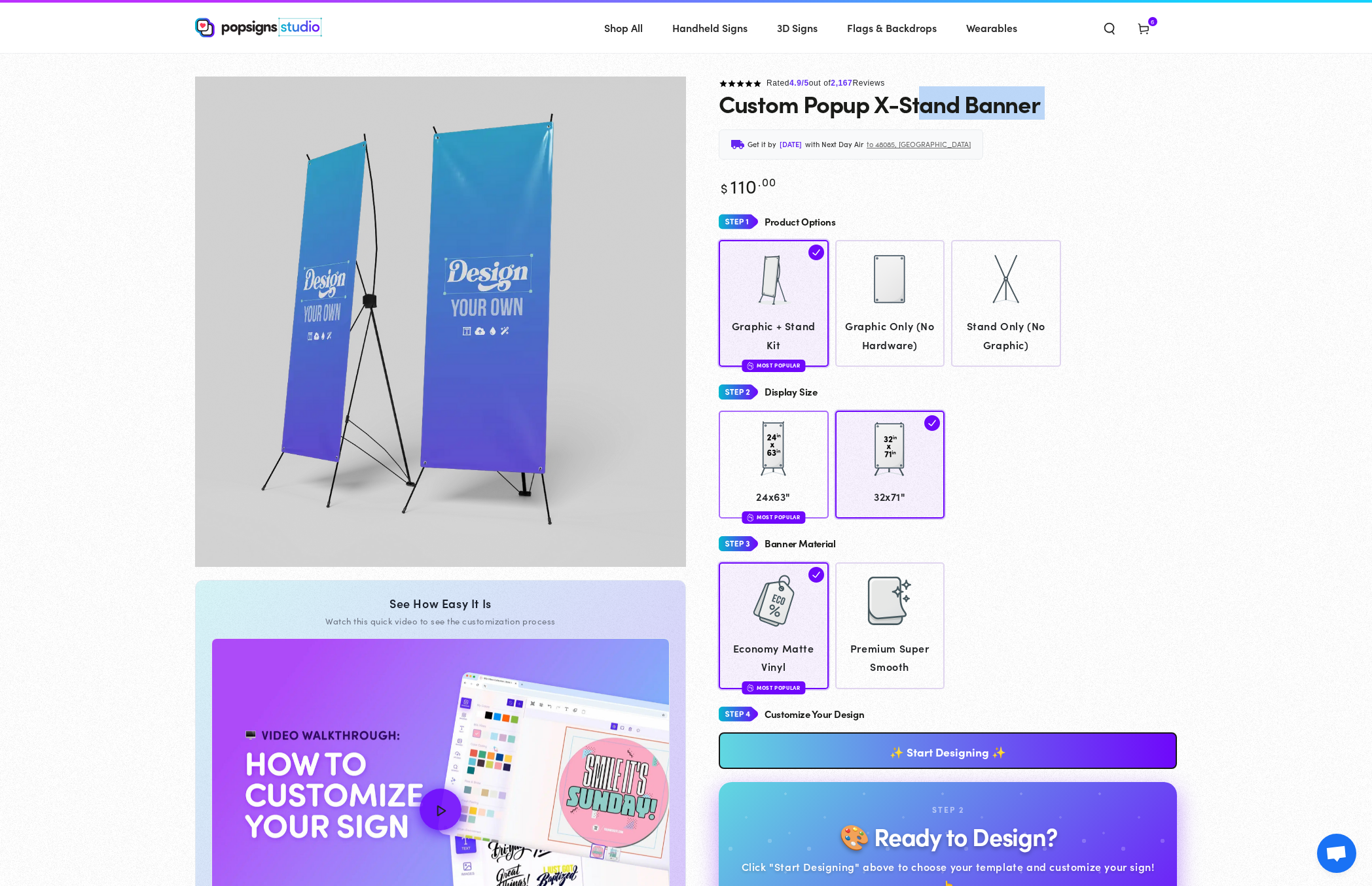
click at [774, 433] on div at bounding box center [773, 449] width 66 height 66
